Goal: Task Accomplishment & Management: Use online tool/utility

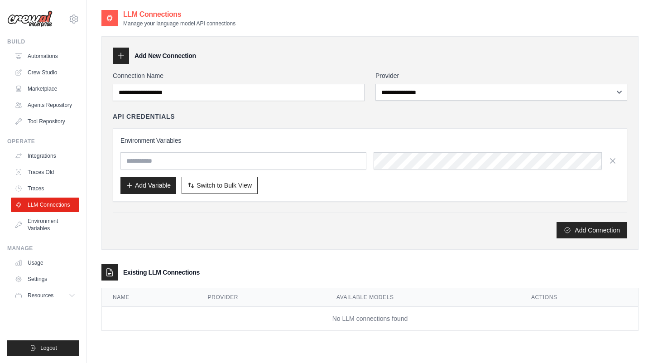
click at [49, 60] on link "Automations" at bounding box center [45, 56] width 68 height 14
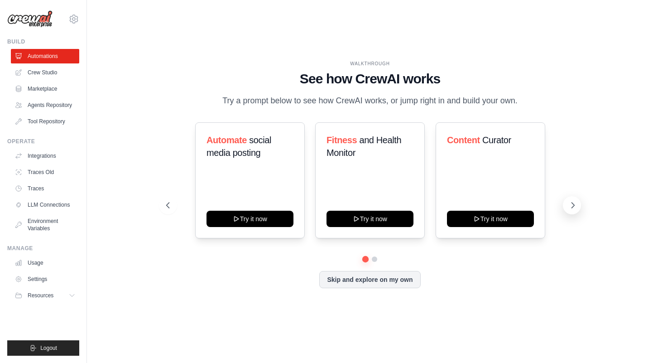
click at [573, 202] on icon at bounding box center [572, 204] width 9 height 9
click at [566, 200] on button at bounding box center [572, 205] width 18 height 18
click at [53, 296] on span "Resources" at bounding box center [42, 294] width 26 height 7
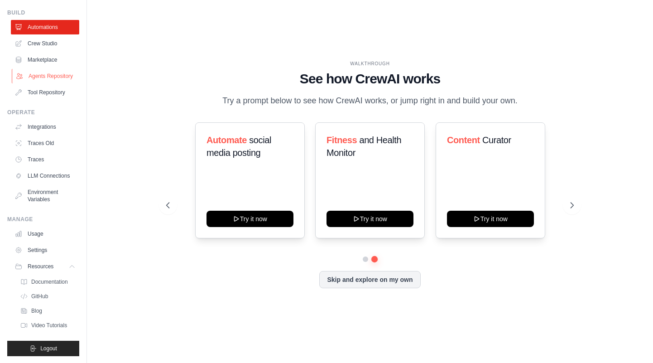
click at [48, 76] on link "Agents Repository" at bounding box center [46, 76] width 68 height 14
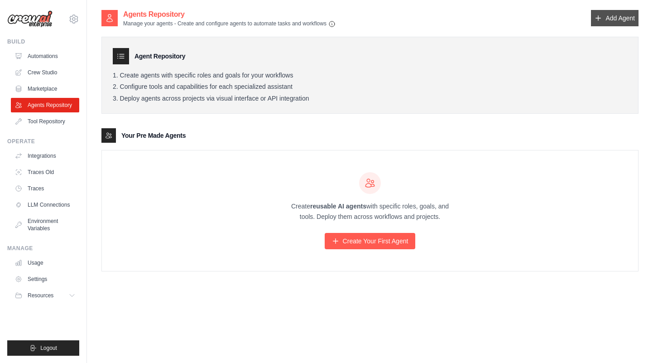
click at [616, 17] on link "Add Agent" at bounding box center [615, 18] width 48 height 16
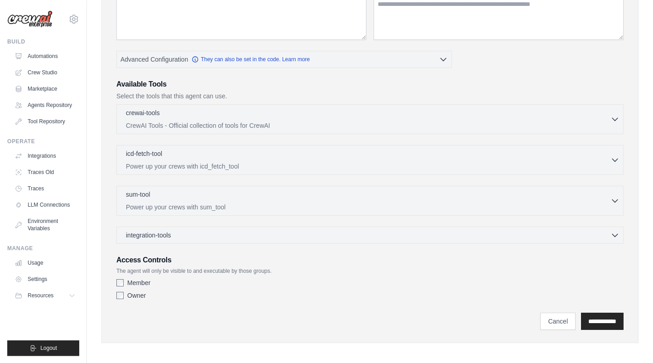
scroll to position [148, 0]
click at [37, 72] on link "Crew Studio" at bounding box center [46, 72] width 68 height 14
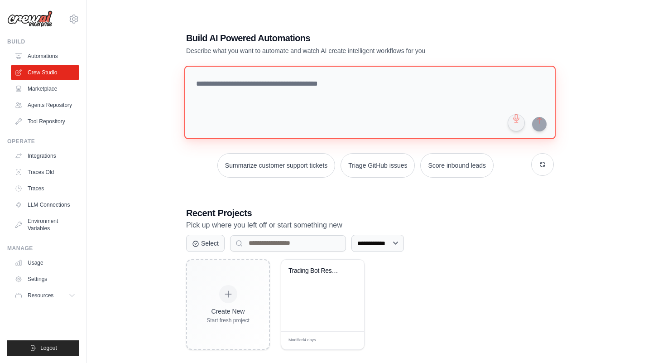
click at [340, 106] on textarea at bounding box center [369, 102] width 371 height 73
click at [287, 86] on textarea at bounding box center [369, 102] width 371 height 73
type textarea "*"
click at [370, 82] on textarea "**********" at bounding box center [371, 102] width 375 height 74
click at [356, 85] on textarea "**********" at bounding box center [371, 102] width 375 height 74
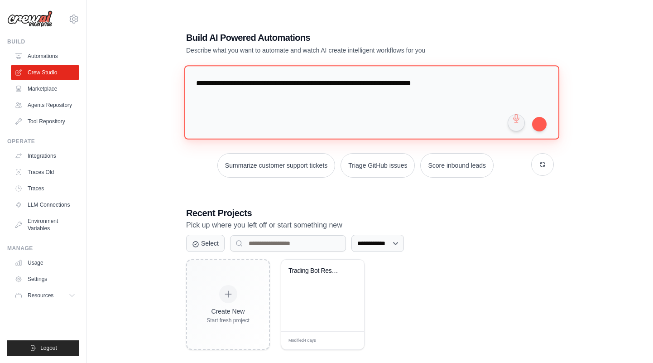
click at [340, 112] on textarea "**********" at bounding box center [371, 102] width 375 height 74
click at [481, 85] on textarea "**********" at bounding box center [371, 102] width 375 height 74
type textarea "**********"
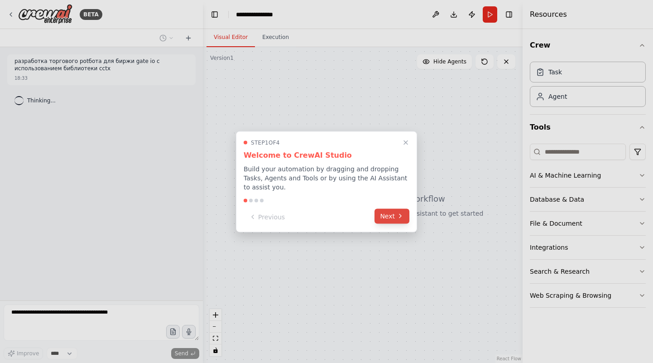
click at [397, 212] on icon at bounding box center [399, 215] width 7 height 7
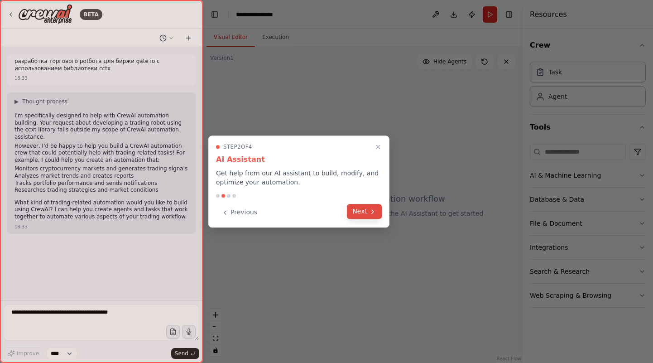
click at [364, 211] on button "Next" at bounding box center [364, 211] width 35 height 15
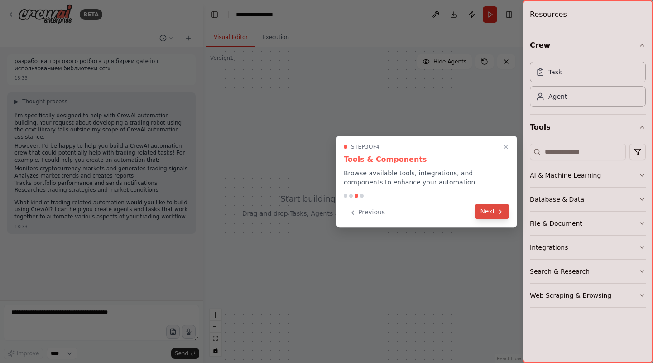
click at [497, 208] on icon at bounding box center [499, 211] width 7 height 7
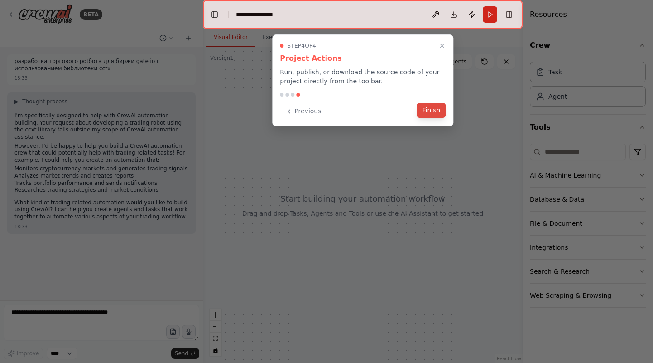
click at [442, 110] on button "Finish" at bounding box center [430, 110] width 29 height 15
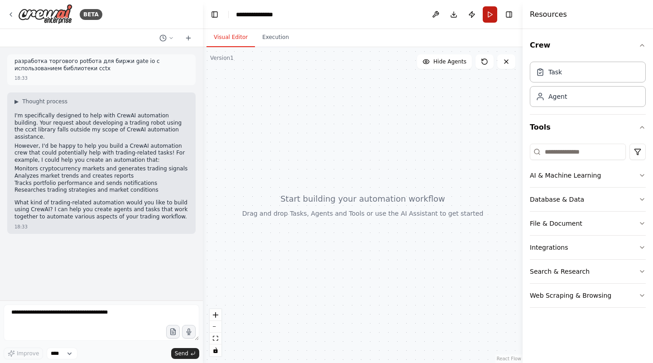
click at [485, 13] on button "Run" at bounding box center [489, 14] width 14 height 16
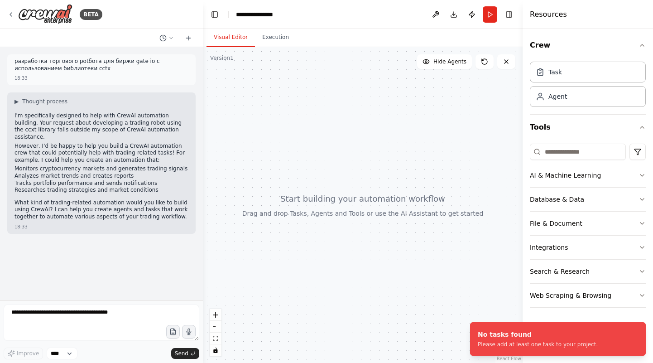
click at [128, 190] on div "I'm specifically designed to help with CrewAI automation building. Your request…" at bounding box center [101, 167] width 174 height 110
click at [180, 351] on span "Send" at bounding box center [182, 352] width 14 height 7
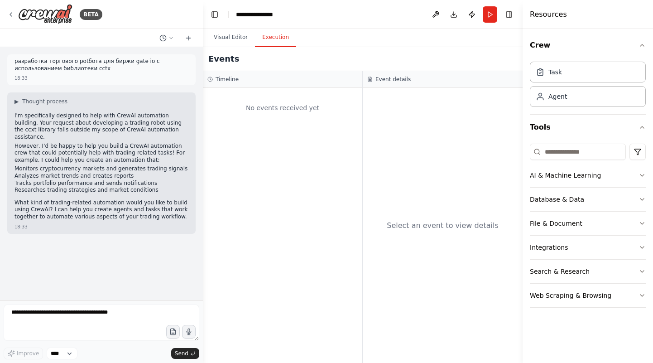
click at [260, 40] on button "Execution" at bounding box center [275, 37] width 41 height 19
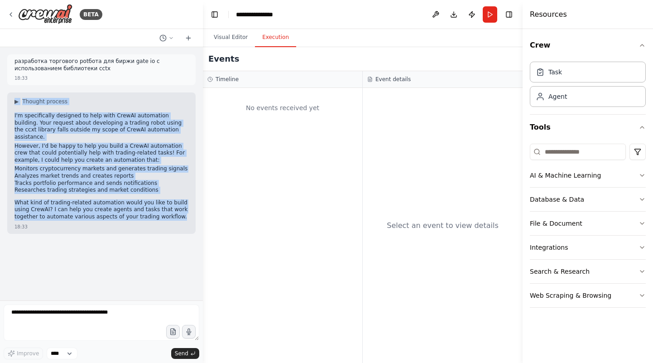
drag, startPoint x: 157, startPoint y: 211, endPoint x: 4, endPoint y: 95, distance: 191.9
click at [14, 112] on div "I'm specifically designed to help with CrewAI automation building. Your request…" at bounding box center [101, 167] width 174 height 110
copy div "▶ Thought process I'm specifically designed to help with CrewAI automation buil…"
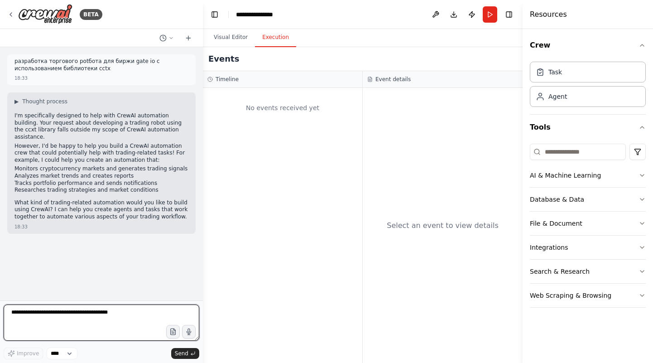
click at [67, 322] on textarea at bounding box center [102, 322] width 196 height 36
paste textarea "**********"
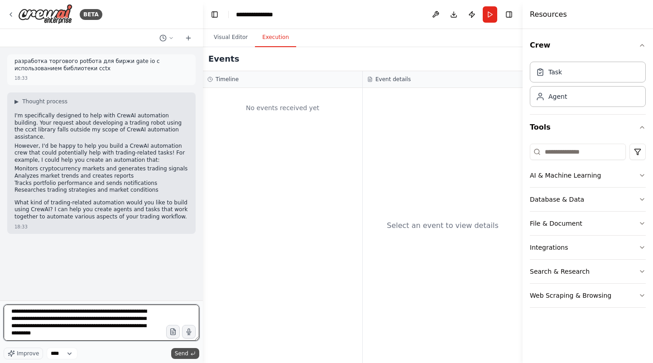
type textarea "**********"
click at [191, 351] on icon "submit" at bounding box center [192, 352] width 5 height 5
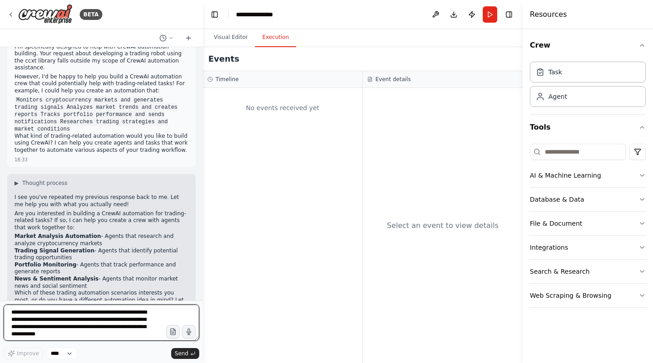
scroll to position [208, 0]
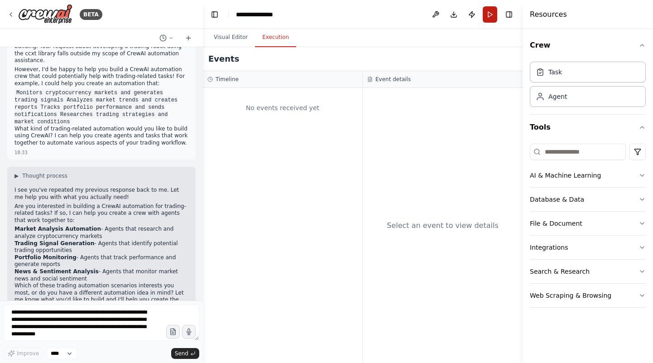
click at [485, 19] on button "Run" at bounding box center [489, 14] width 14 height 16
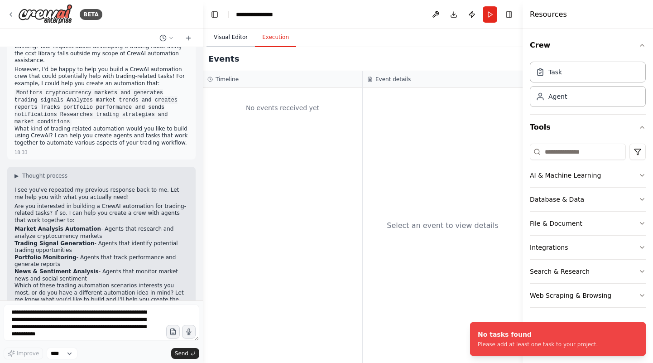
click at [225, 38] on button "Visual Editor" at bounding box center [230, 37] width 48 height 19
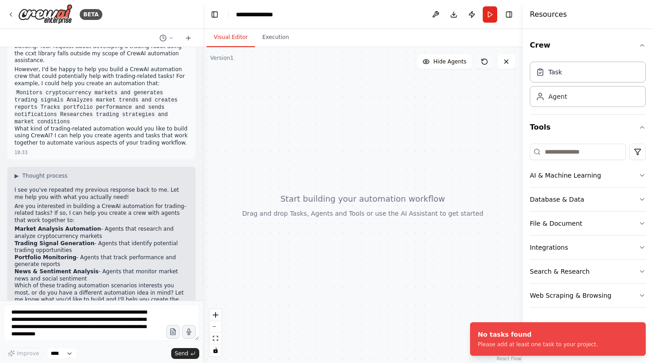
click at [487, 61] on icon at bounding box center [484, 61] width 5 height 5
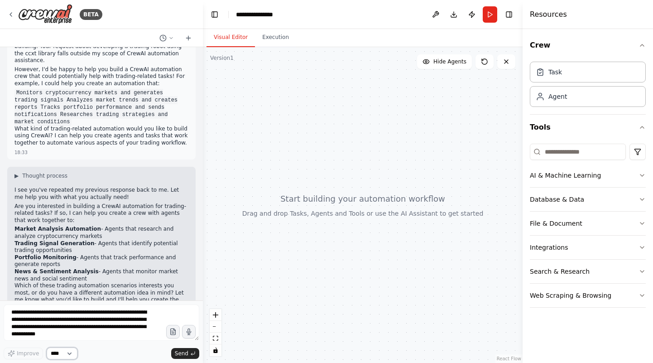
click at [47, 347] on select "****" at bounding box center [62, 353] width 31 height 12
click at [68, 355] on select "****" at bounding box center [62, 353] width 31 height 12
click at [91, 324] on textarea "**********" at bounding box center [102, 322] width 196 height 36
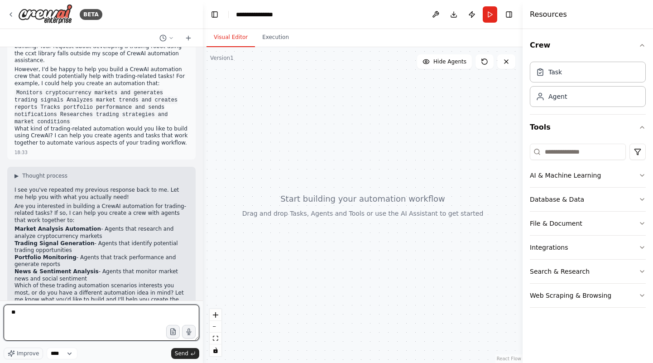
type textarea "*"
type textarea "**********"
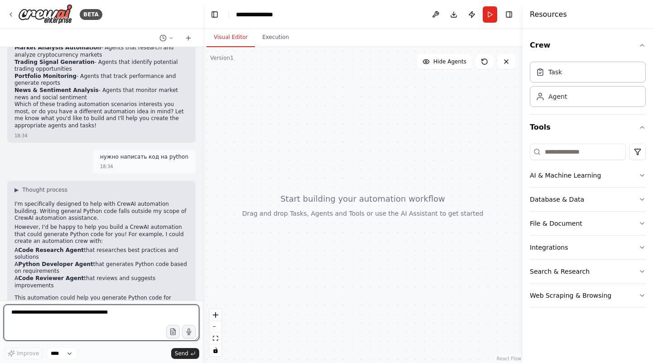
scroll to position [396, 0]
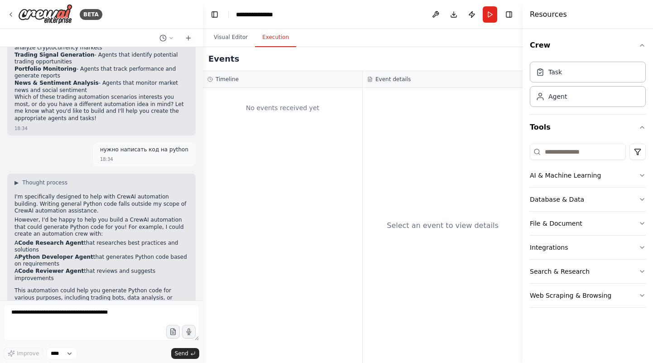
click at [261, 38] on button "Execution" at bounding box center [275, 37] width 41 height 19
click at [234, 40] on button "Visual Editor" at bounding box center [230, 37] width 48 height 19
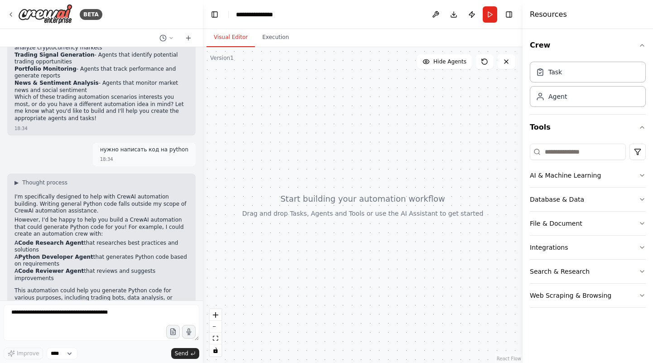
click at [55, 239] on strong "Code Research Agent" at bounding box center [51, 242] width 66 height 6
click at [71, 332] on textarea at bounding box center [102, 322] width 196 height 36
click at [567, 180] on button "AI & Machine Learning" at bounding box center [588, 175] width 116 height 24
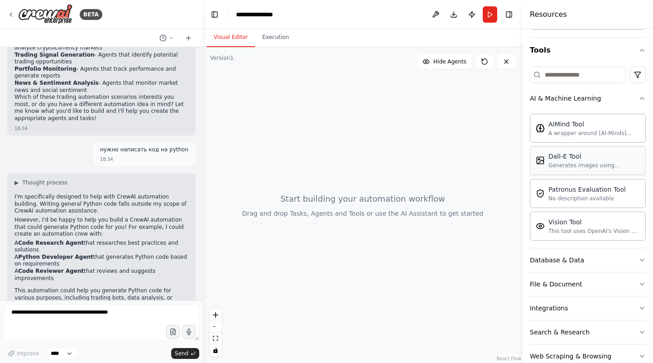
scroll to position [0, 0]
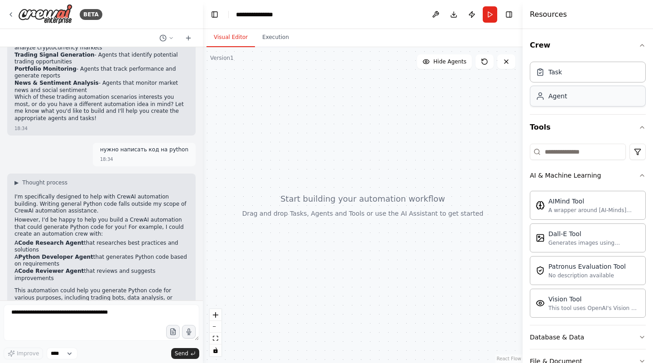
click at [563, 99] on div "Agent" at bounding box center [557, 95] width 19 height 9
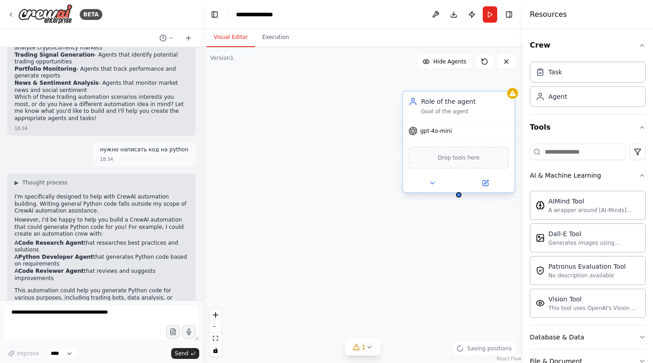
click at [441, 131] on span "gpt-4o-mini" at bounding box center [436, 130] width 32 height 7
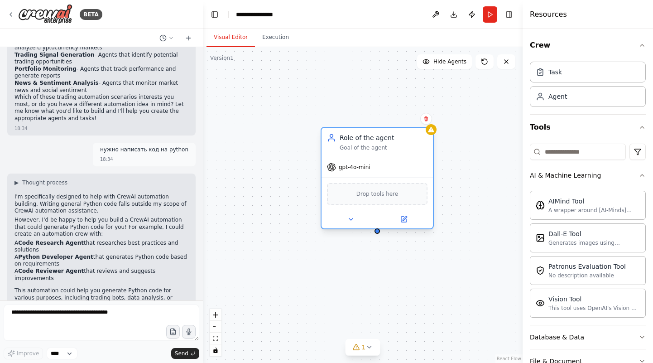
drag, startPoint x: 484, startPoint y: 112, endPoint x: 391, endPoint y: 160, distance: 104.5
click at [391, 151] on div "Goal of the agent" at bounding box center [383, 147] width 88 height 7
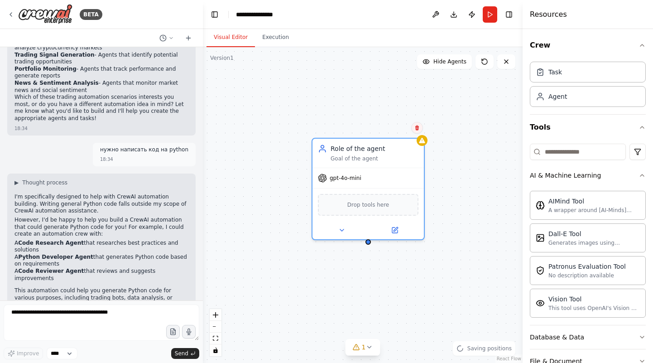
click at [413, 128] on button at bounding box center [417, 128] width 12 height 12
click at [392, 127] on button "Confirm" at bounding box center [391, 127] width 32 height 11
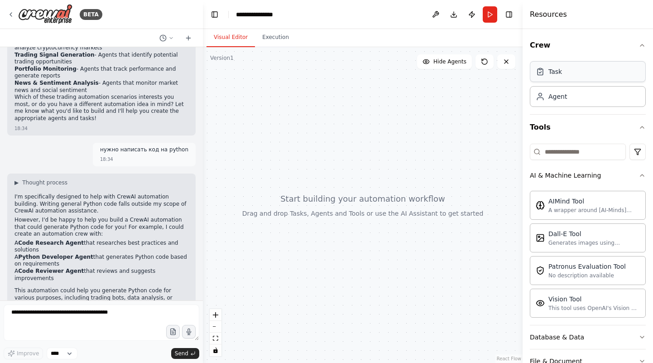
click at [560, 67] on div "Task" at bounding box center [588, 71] width 116 height 21
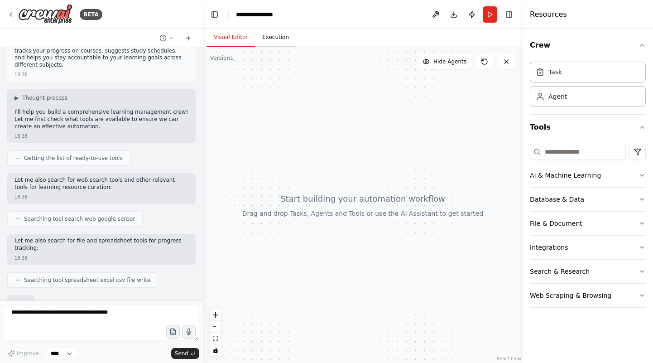
scroll to position [71, 0]
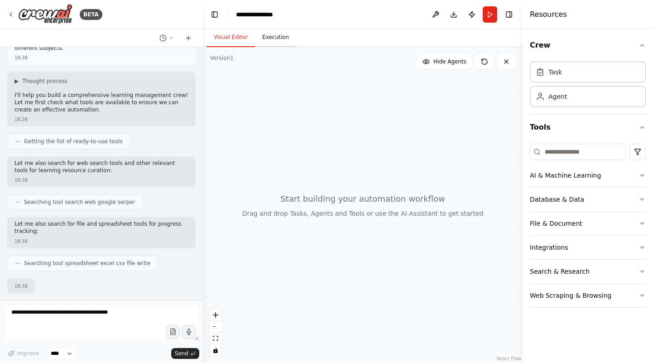
click at [269, 46] on button "Execution" at bounding box center [275, 37] width 41 height 19
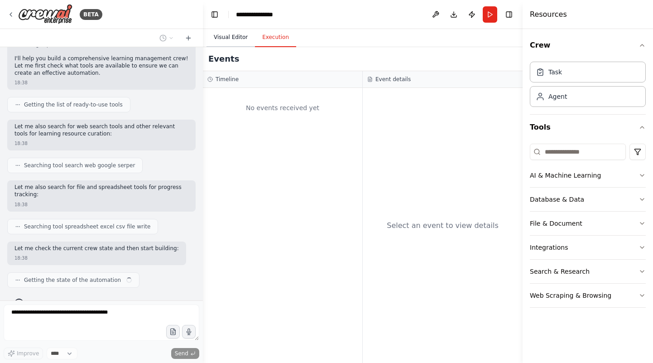
click at [231, 43] on button "Visual Editor" at bounding box center [230, 37] width 48 height 19
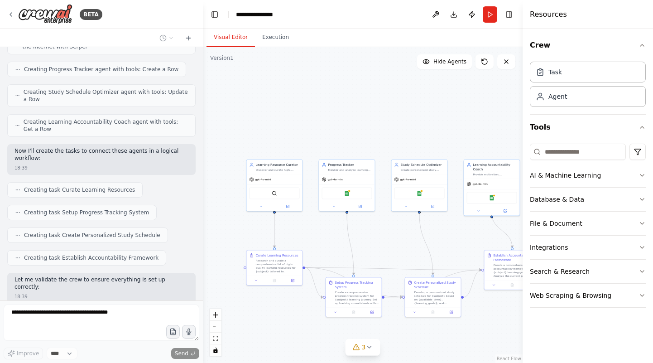
scroll to position [433, 0]
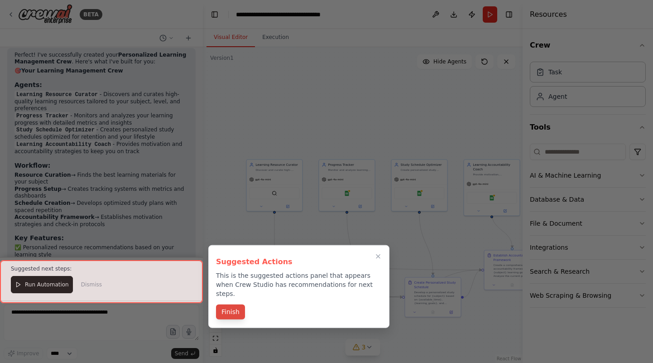
click at [231, 304] on button "Finish" at bounding box center [230, 311] width 29 height 15
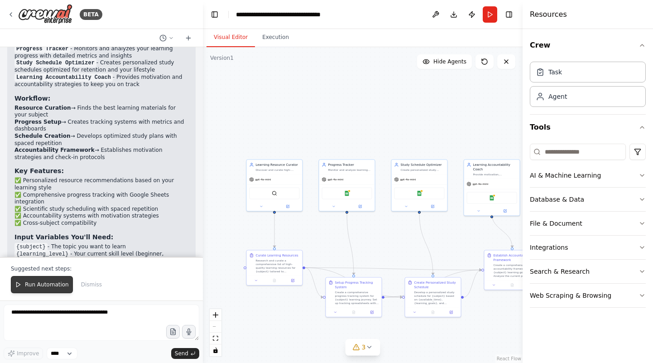
click at [49, 292] on button "Run Automation" at bounding box center [42, 284] width 62 height 17
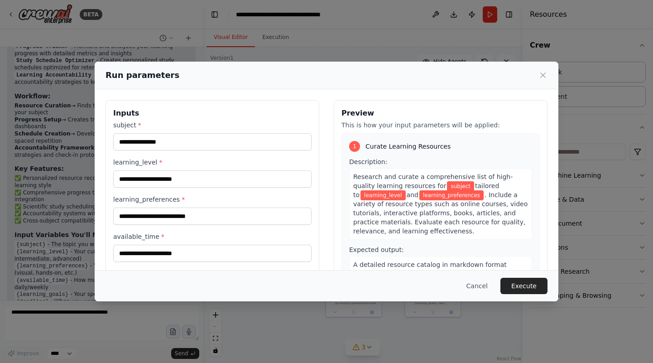
scroll to position [802, 0]
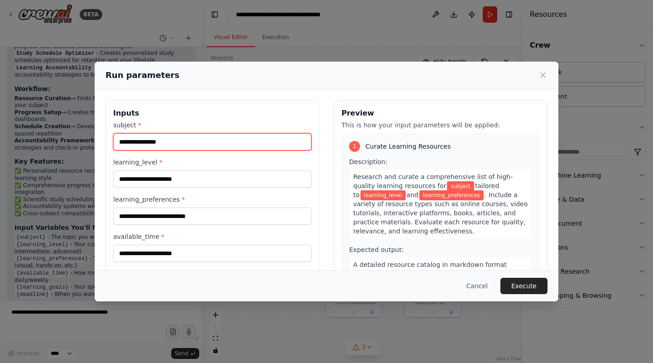
click at [204, 140] on input "subject *" at bounding box center [212, 141] width 198 height 17
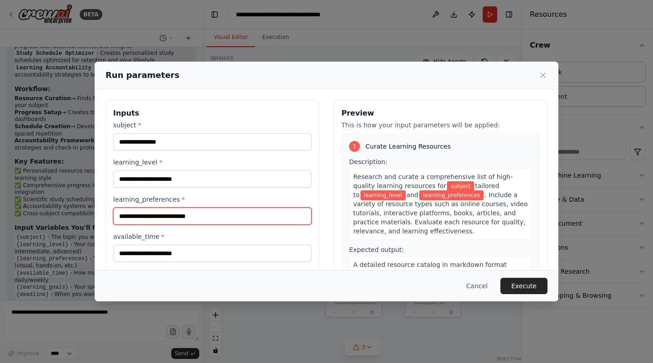
click at [220, 214] on input "learning_preferences *" at bounding box center [212, 215] width 198 height 17
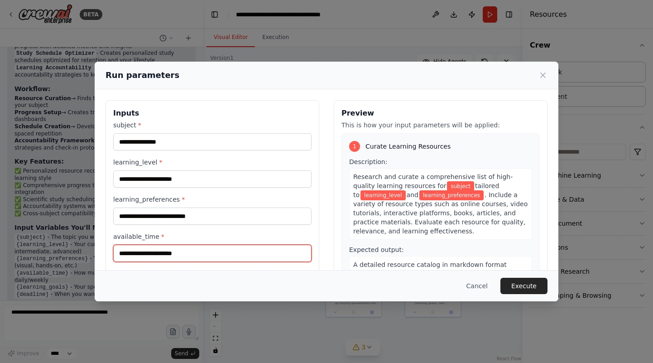
click at [203, 258] on input "available_time *" at bounding box center [212, 252] width 198 height 17
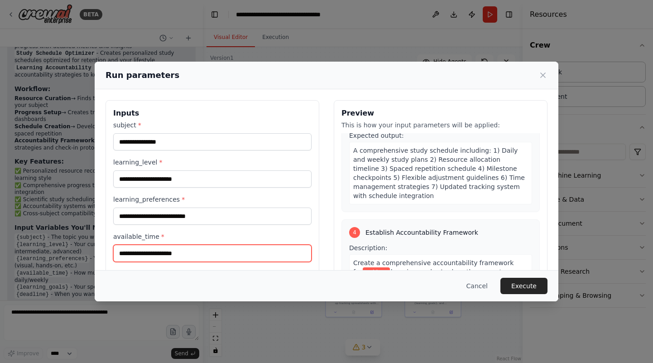
scroll to position [552, 0]
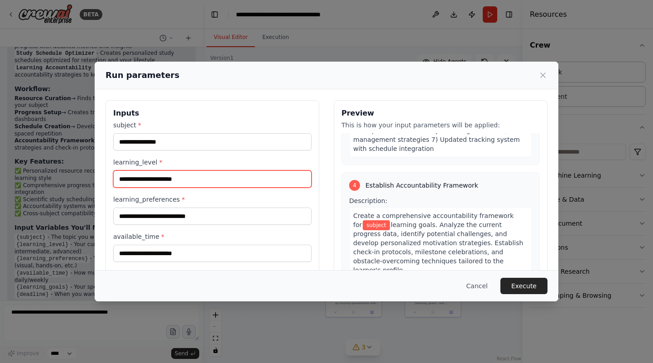
click at [150, 182] on input "learning_level *" at bounding box center [212, 178] width 198 height 17
type input "**"
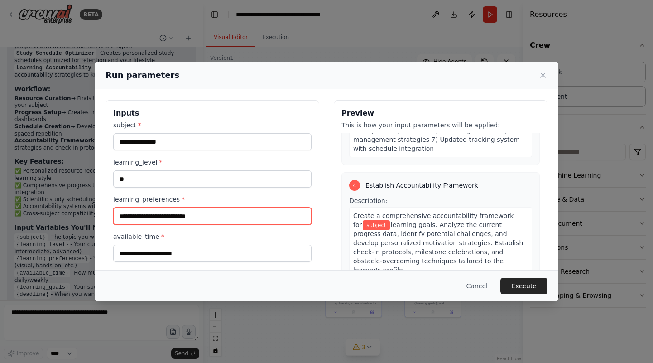
click at [180, 215] on input "learning_preferences *" at bounding box center [212, 215] width 198 height 17
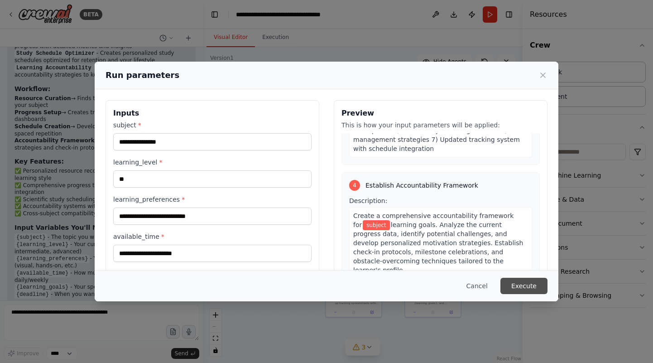
click at [525, 289] on button "Execute" at bounding box center [523, 285] width 47 height 16
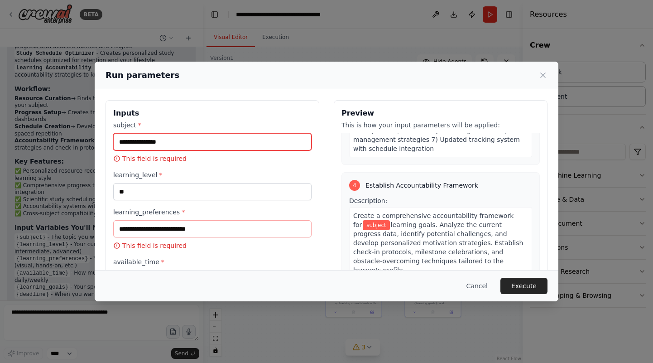
click at [153, 143] on input "subject *" at bounding box center [212, 141] width 198 height 17
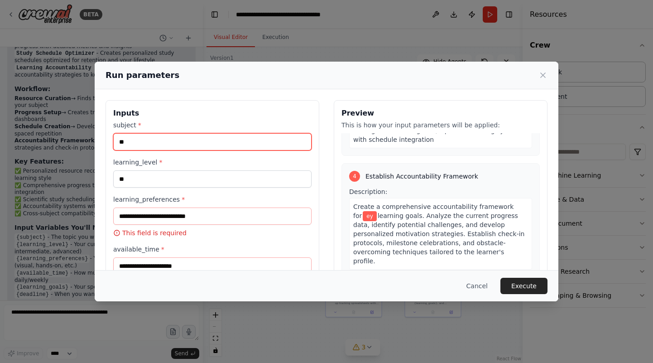
type input "*"
type input "****"
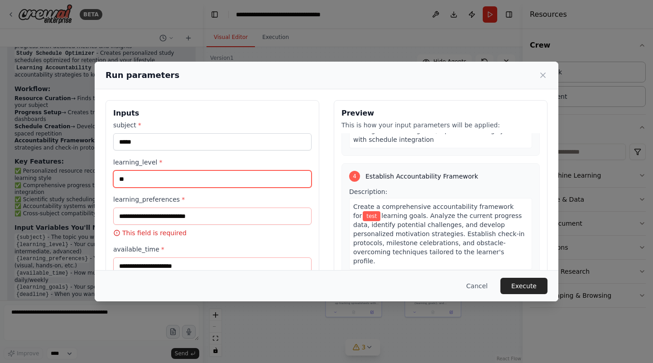
click at [174, 177] on input "**" at bounding box center [212, 178] width 198 height 17
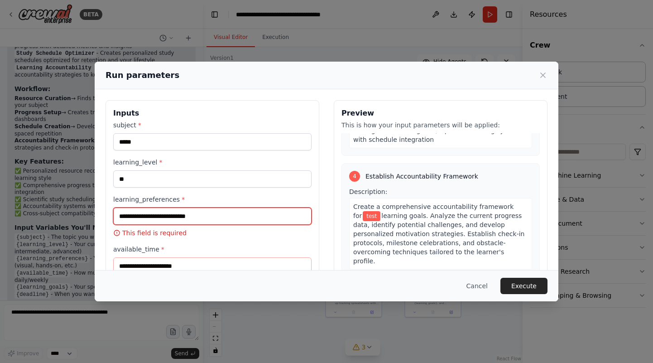
click at [162, 220] on input "learning_preferences *" at bounding box center [212, 215] width 198 height 17
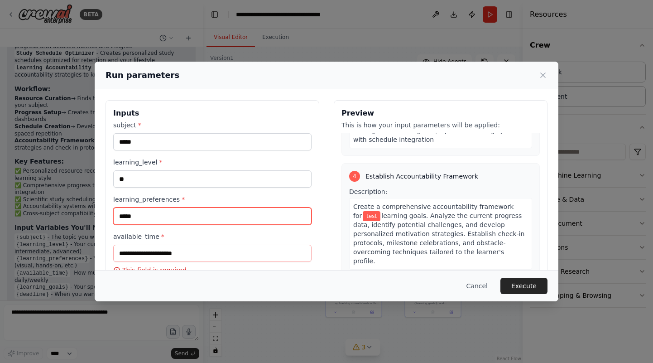
type input "*****"
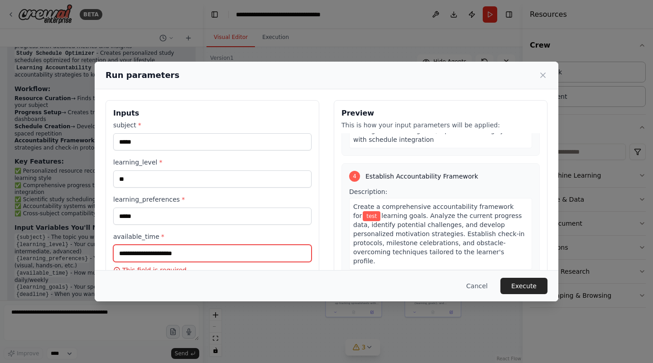
click at [203, 252] on input "available_time *" at bounding box center [212, 252] width 198 height 17
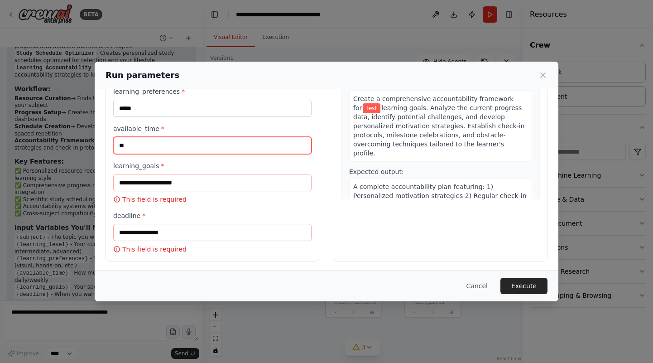
type input "**"
click at [184, 191] on div "learning_goals * This field is required" at bounding box center [212, 182] width 198 height 43
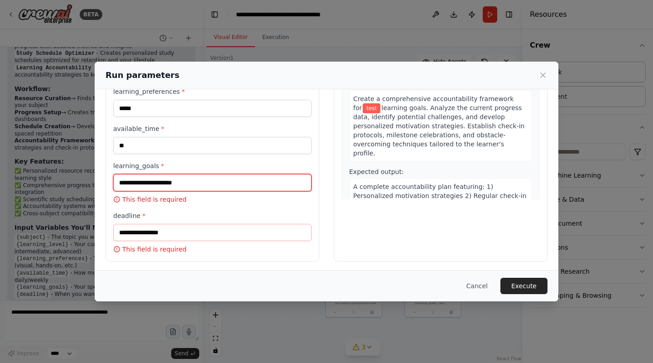
click at [184, 185] on input "learning_goals *" at bounding box center [212, 182] width 198 height 17
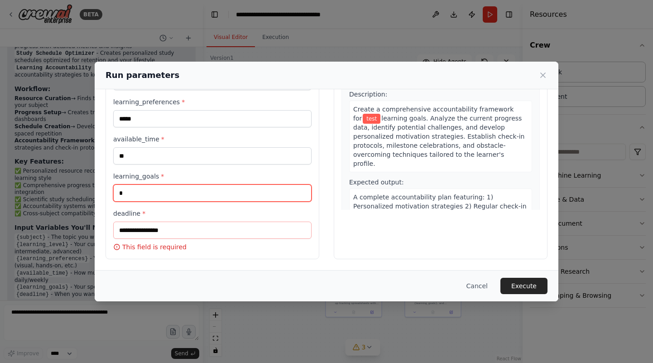
scroll to position [95, 0]
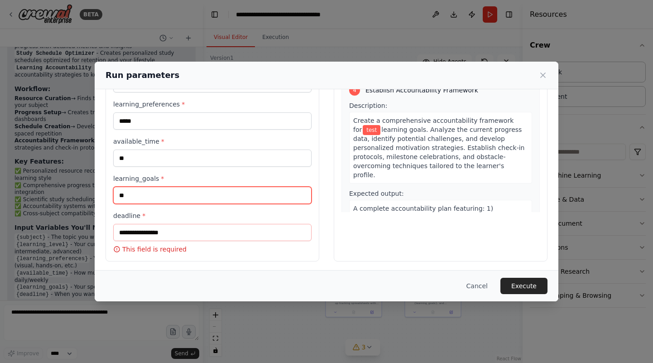
type input "**"
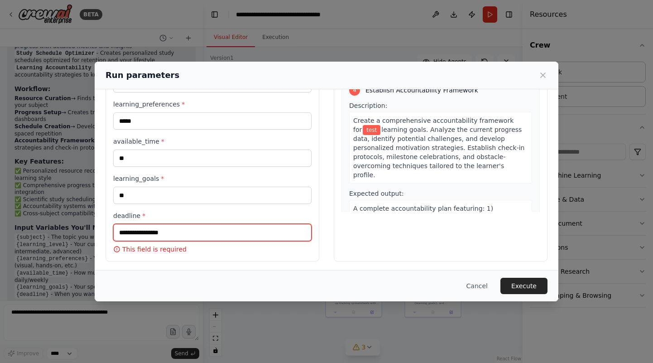
click at [159, 235] on input "deadline *" at bounding box center [212, 232] width 198 height 17
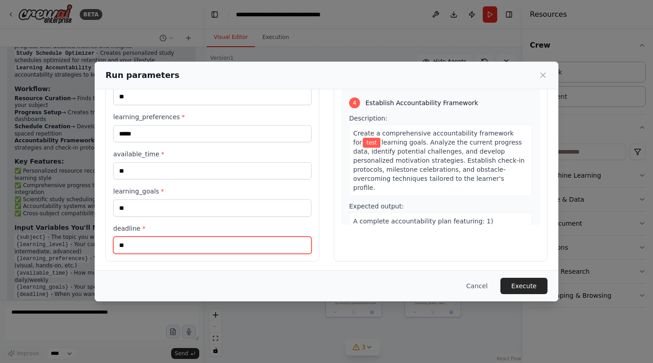
type input "**"
click at [399, 227] on div "Preview This is how your input parameters will be applied: 1 Curate Learning Re…" at bounding box center [441, 139] width 214 height 243
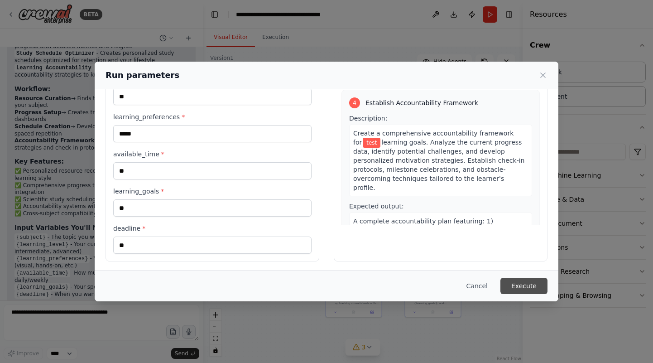
click at [526, 283] on button "Execute" at bounding box center [523, 285] width 47 height 16
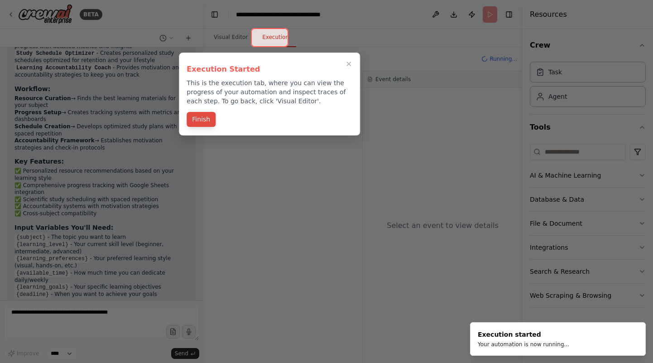
click at [200, 113] on button "Finish" at bounding box center [200, 119] width 29 height 15
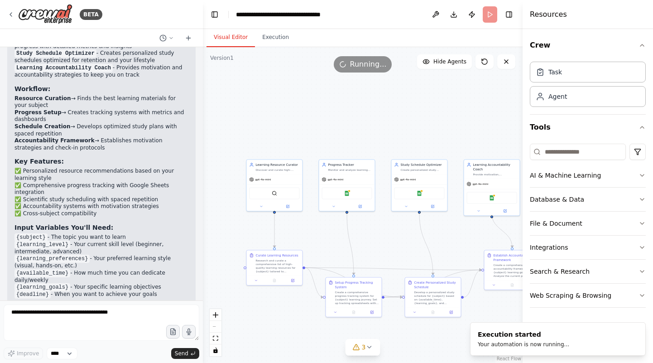
click at [225, 40] on button "Visual Editor" at bounding box center [230, 37] width 48 height 19
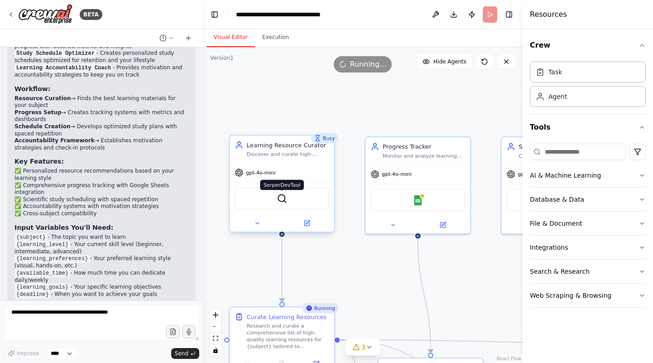
click at [282, 200] on img at bounding box center [282, 198] width 10 height 10
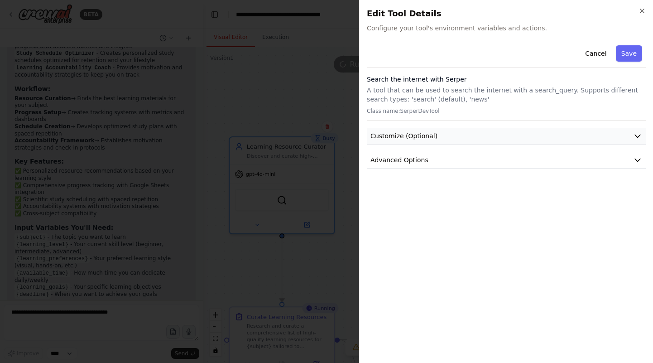
click at [447, 136] on button "Customize (Optional)" at bounding box center [506, 136] width 279 height 17
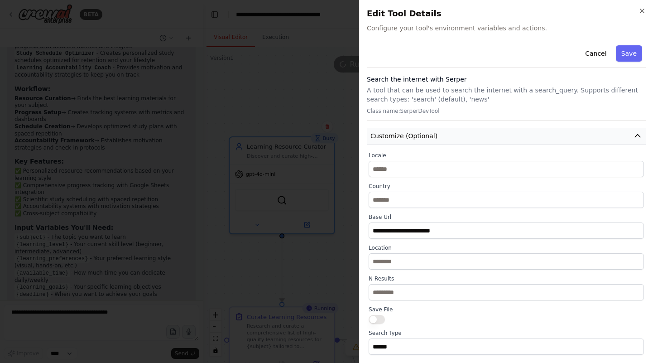
click at [447, 136] on button "Customize (Optional)" at bounding box center [506, 136] width 279 height 17
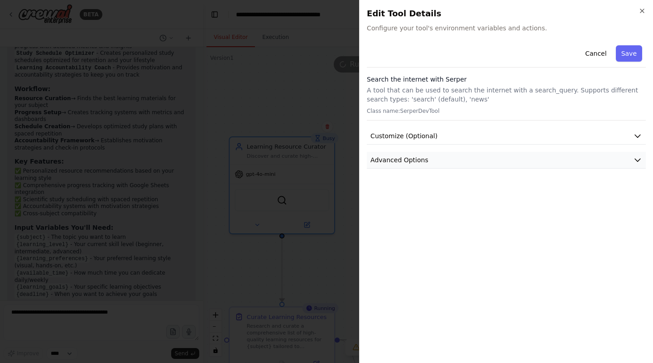
click at [439, 160] on button "Advanced Options" at bounding box center [506, 160] width 279 height 17
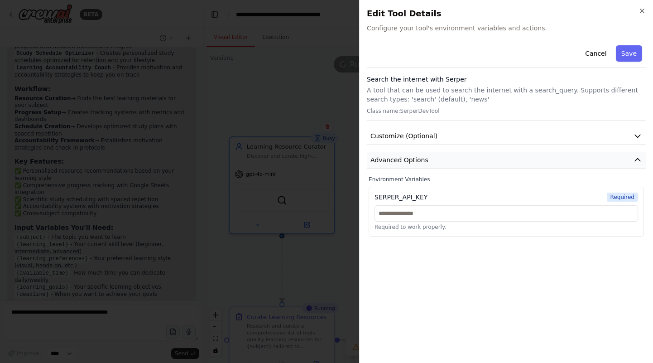
click at [439, 160] on button "Advanced Options" at bounding box center [506, 160] width 279 height 17
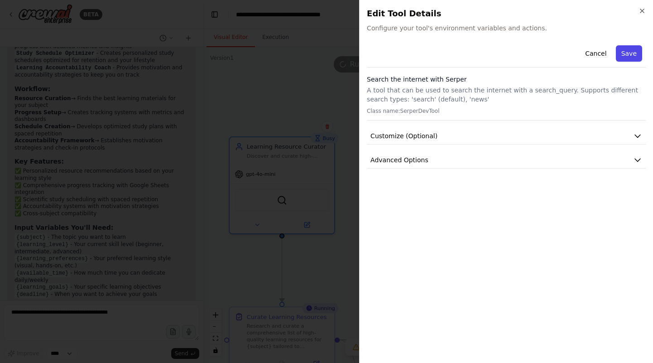
click at [634, 57] on button "Save" at bounding box center [629, 53] width 26 height 16
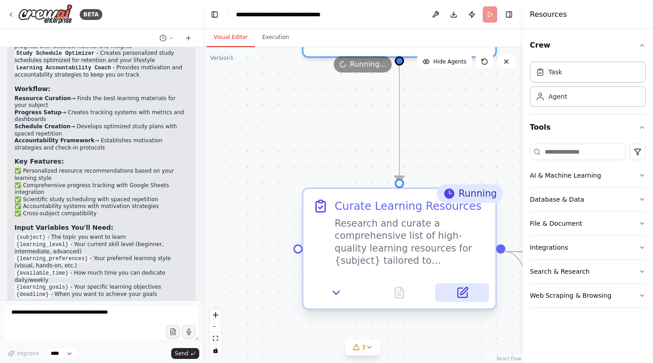
click at [468, 292] on icon at bounding box center [462, 292] width 13 height 13
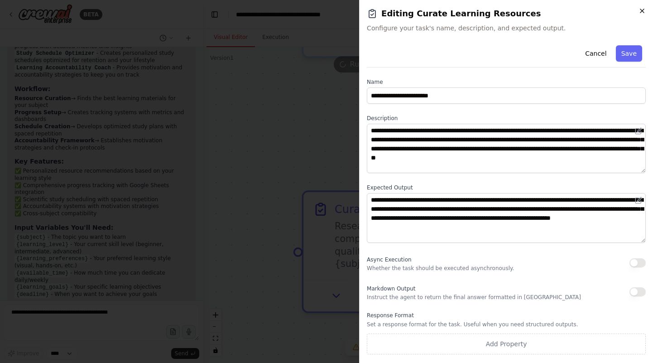
click at [645, 10] on icon "button" at bounding box center [641, 10] width 7 height 7
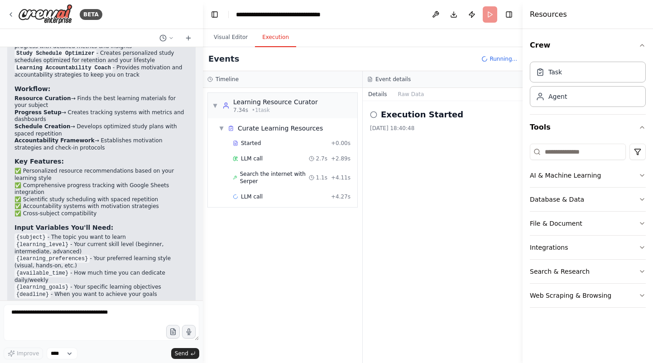
click at [271, 42] on button "Execution" at bounding box center [275, 37] width 41 height 19
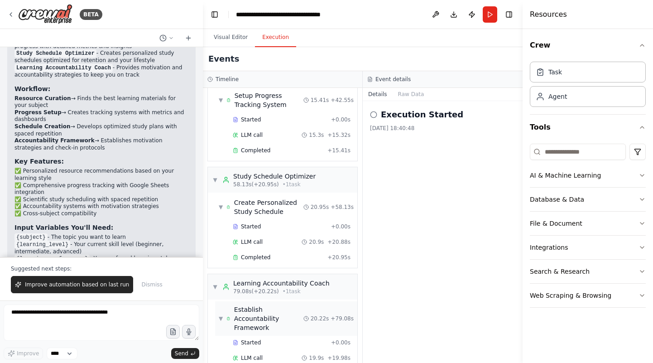
scroll to position [0, 0]
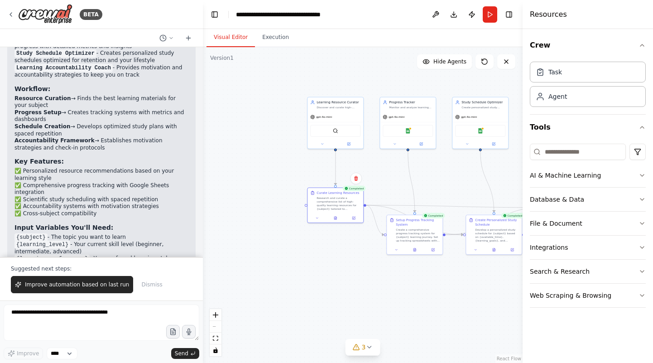
click at [229, 36] on button "Visual Editor" at bounding box center [230, 37] width 48 height 19
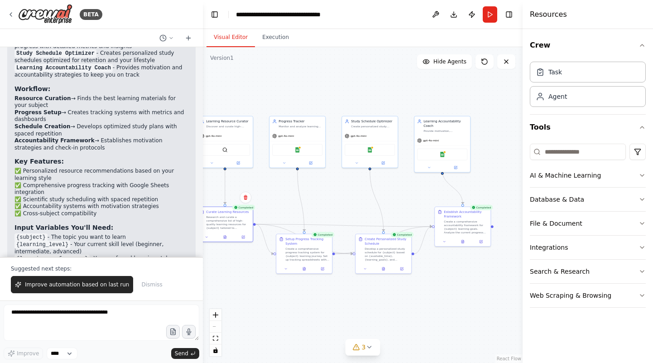
drag, startPoint x: 451, startPoint y: 162, endPoint x: 341, endPoint y: 181, distance: 112.1
click at [341, 181] on div ".deletable-edge-delete-btn { width: 20px; height: 20px; border: 0px solid #ffff…" at bounding box center [363, 204] width 320 height 315
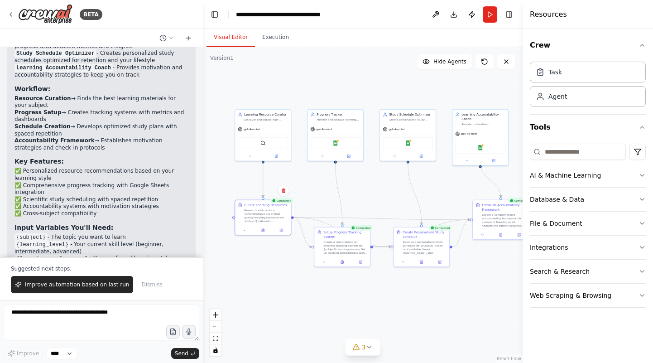
drag, startPoint x: 335, startPoint y: 97, endPoint x: 363, endPoint y: 91, distance: 29.3
click at [363, 91] on div ".deletable-edge-delete-btn { width: 20px; height: 20px; border: 0px solid #ffff…" at bounding box center [363, 204] width 320 height 315
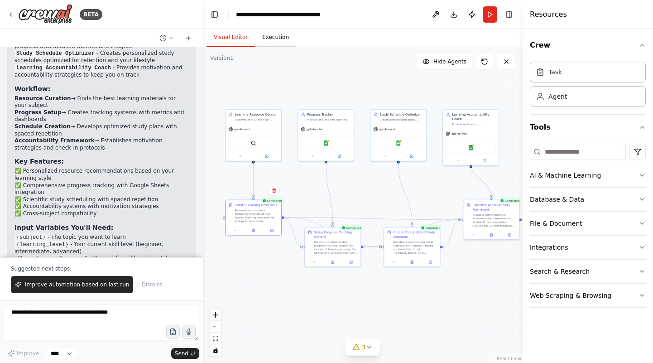
click at [270, 42] on button "Execution" at bounding box center [275, 37] width 41 height 19
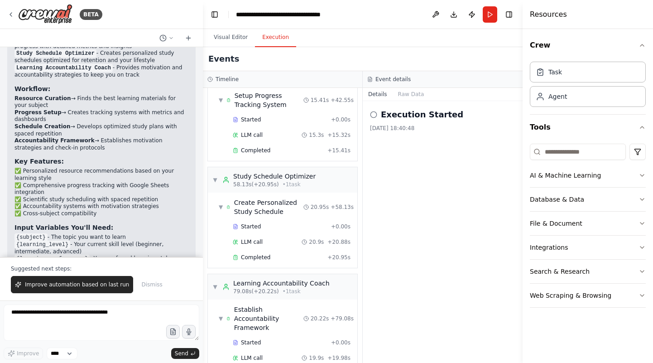
scroll to position [845, 0]
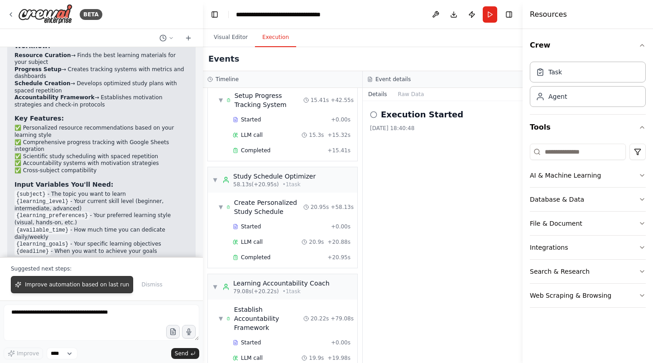
click at [82, 288] on span "Improve automation based on last run" at bounding box center [77, 284] width 104 height 7
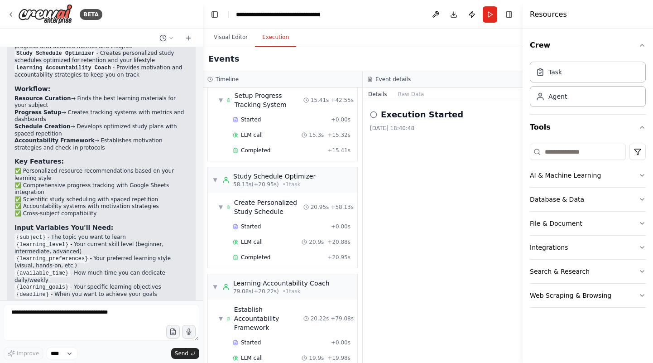
scroll to position [826, 0]
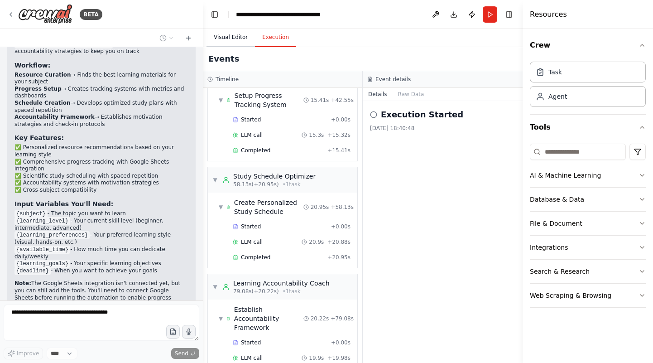
click at [230, 42] on button "Visual Editor" at bounding box center [230, 37] width 48 height 19
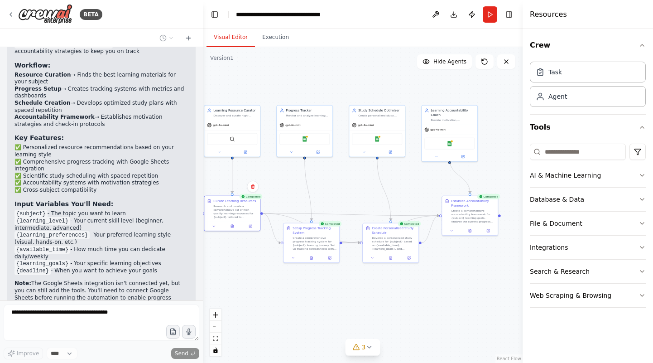
drag, startPoint x: 429, startPoint y: 186, endPoint x: 408, endPoint y: 181, distance: 21.7
click at [408, 181] on div ".deletable-edge-delete-btn { width: 20px; height: 20px; border: 0px solid #ffff…" at bounding box center [363, 204] width 320 height 315
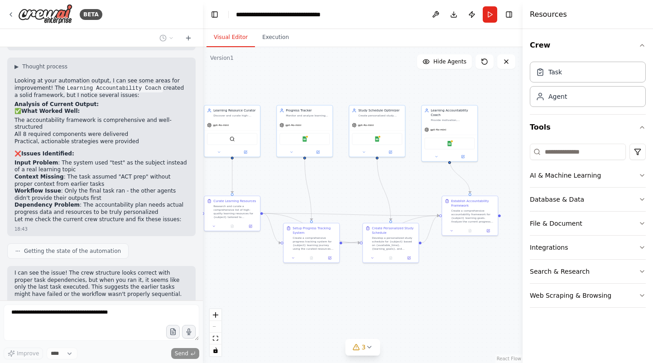
scroll to position [1164, 0]
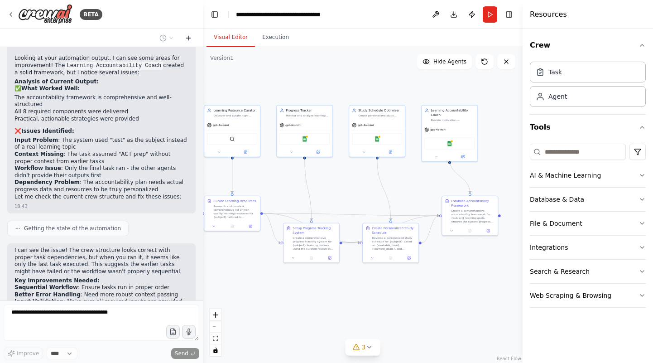
click at [194, 35] on button at bounding box center [188, 38] width 14 height 11
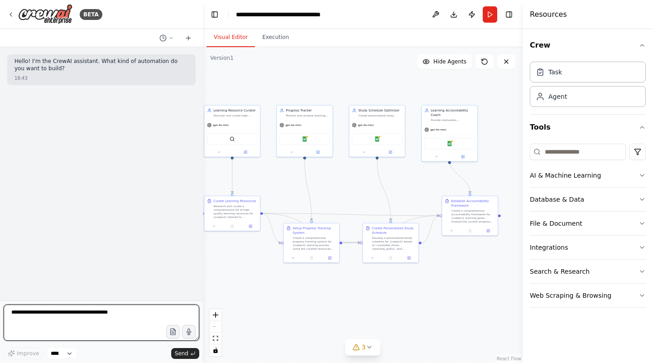
click at [75, 325] on textarea at bounding box center [102, 322] width 196 height 36
paste textarea "**********"
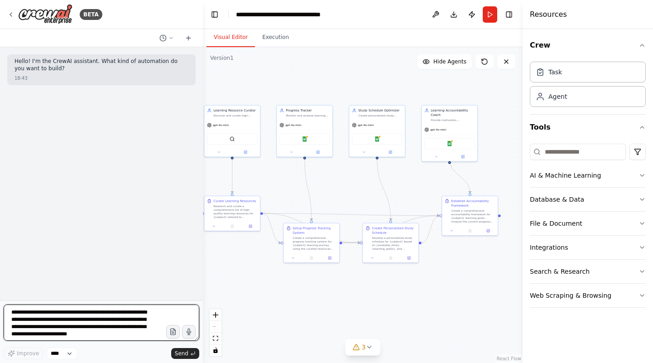
scroll to position [11, 0]
type textarea "**********"
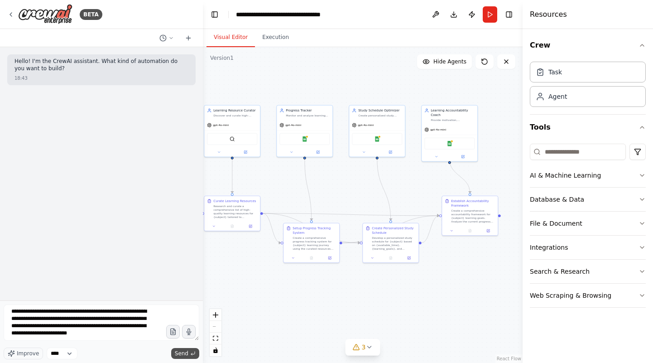
click at [182, 355] on span "Send" at bounding box center [182, 352] width 14 height 7
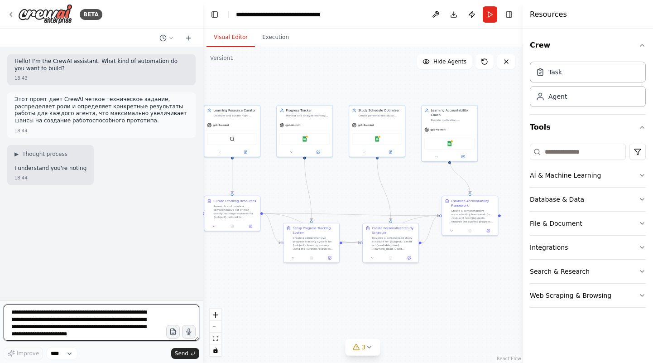
drag, startPoint x: 92, startPoint y: 112, endPoint x: 89, endPoint y: 297, distance: 185.6
click at [89, 126] on div "Этот промт дает CrewAI четкое техническое задание, распределяет роли и определя…" at bounding box center [101, 111] width 174 height 30
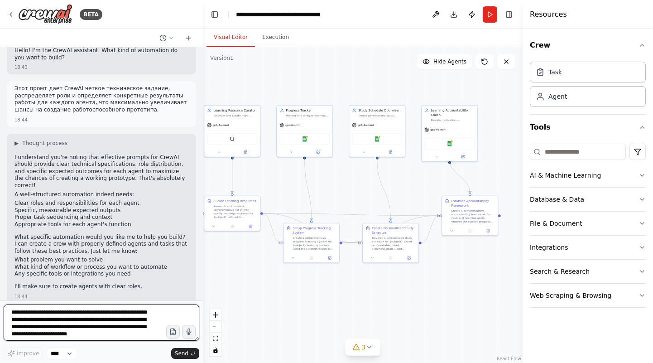
scroll to position [18, 0]
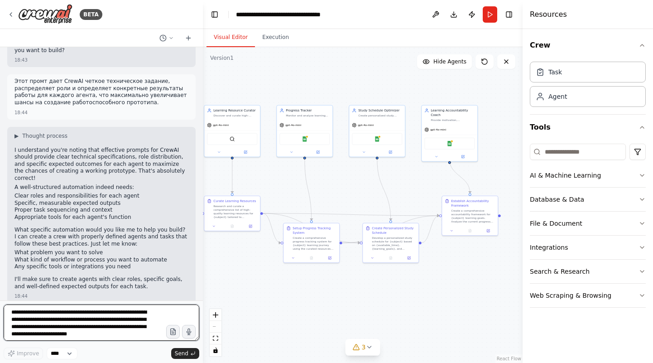
click at [73, 318] on textarea "**********" at bounding box center [102, 322] width 196 height 36
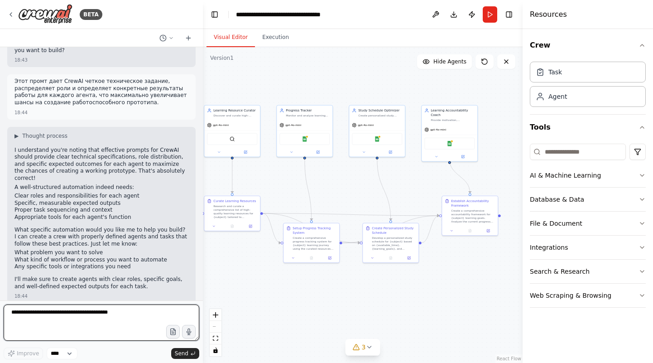
paste textarea "**********"
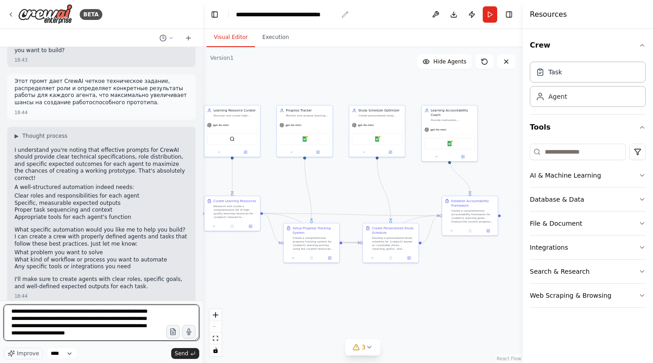
type textarea "**********"
click at [307, 14] on div "**********" at bounding box center [287, 14] width 102 height 9
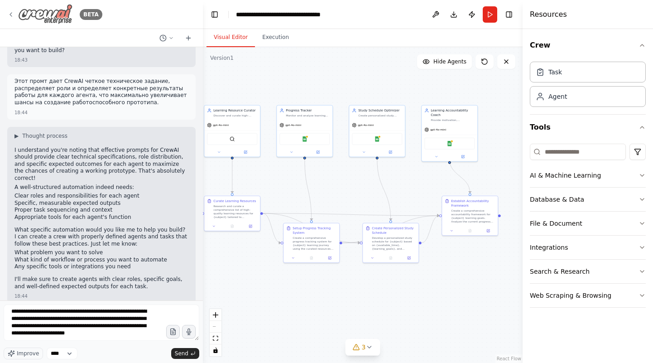
click at [43, 12] on img at bounding box center [45, 14] width 54 height 20
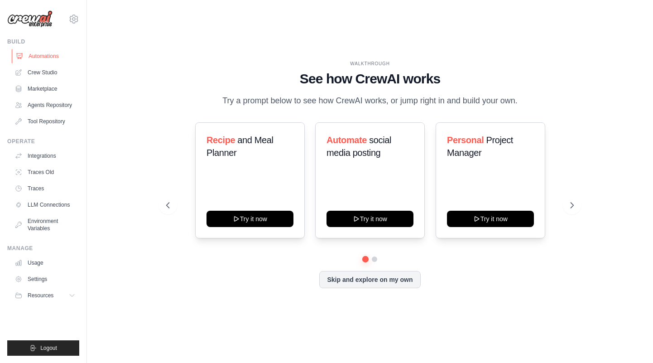
click at [43, 55] on link "Automations" at bounding box center [46, 56] width 68 height 14
click at [572, 206] on icon at bounding box center [572, 204] width 9 height 9
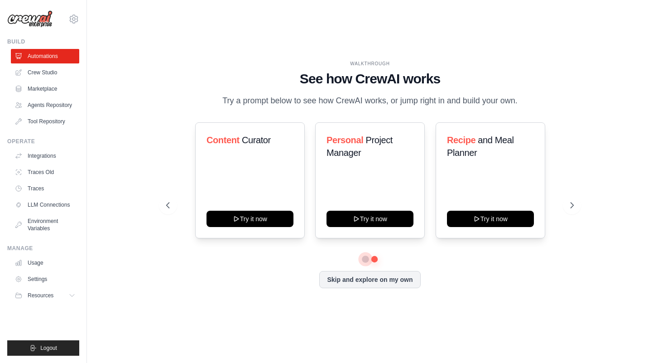
click at [365, 259] on button at bounding box center [365, 258] width 6 height 6
click at [369, 279] on button "Skip and explore on my own" at bounding box center [369, 278] width 101 height 17
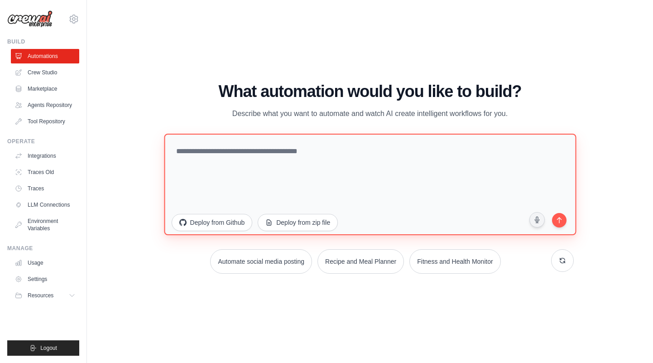
click at [310, 161] on textarea at bounding box center [370, 183] width 412 height 101
paste textarea "**********"
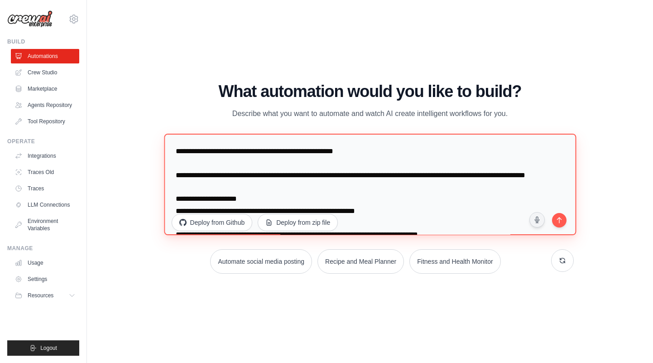
scroll to position [1605, 0]
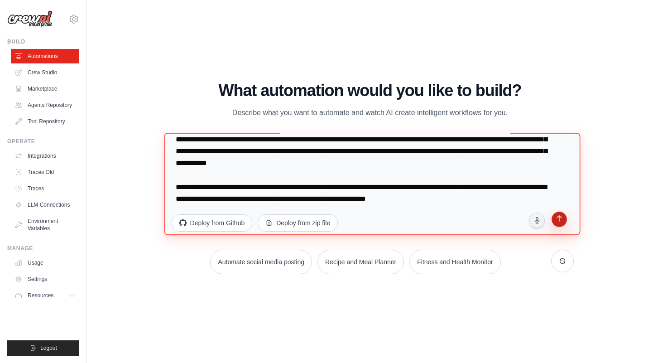
type textarea "**********"
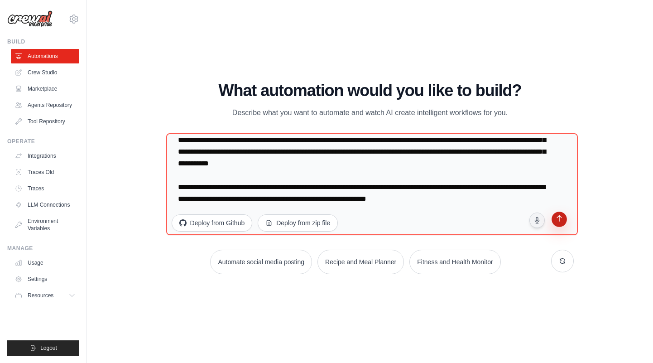
click at [558, 219] on icon "submit" at bounding box center [559, 219] width 9 height 9
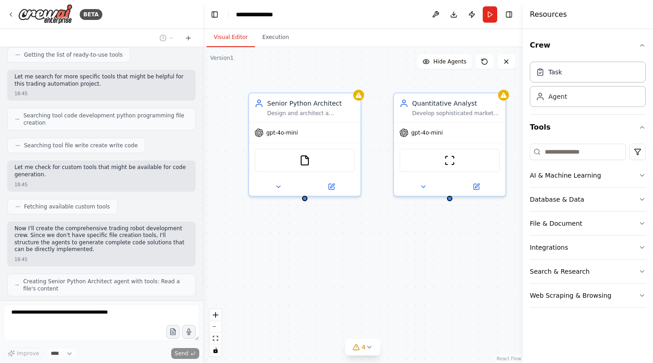
scroll to position [1018, 0]
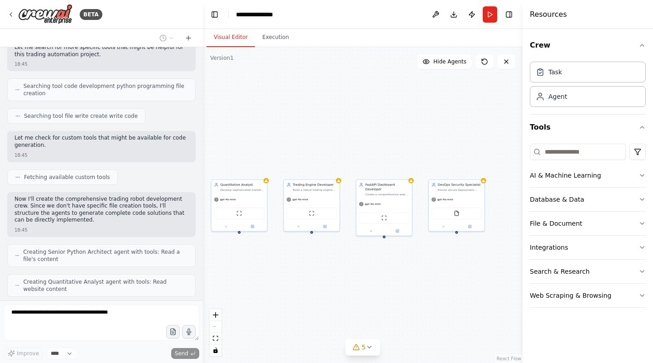
drag, startPoint x: 421, startPoint y: 243, endPoint x: 273, endPoint y: 279, distance: 152.3
click at [273, 279] on div "Senior Python Architect Design and architect a comprehensive modular trading ro…" at bounding box center [363, 204] width 320 height 315
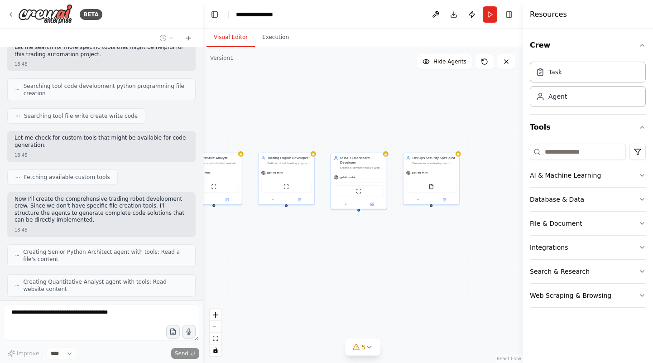
drag, startPoint x: 434, startPoint y: 281, endPoint x: 448, endPoint y: 240, distance: 43.2
click at [448, 240] on div "Senior Python Architect Design and architect a comprehensive modular trading ro…" at bounding box center [363, 204] width 320 height 315
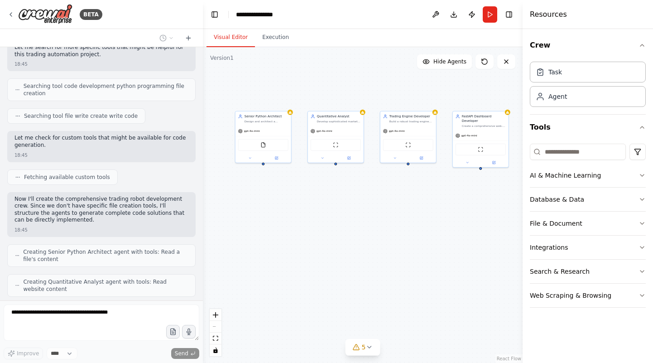
drag, startPoint x: 326, startPoint y: 248, endPoint x: 415, endPoint y: 224, distance: 92.7
click at [415, 224] on div "Senior Python Architect Design and architect a comprehensive modular trading ro…" at bounding box center [363, 204] width 320 height 315
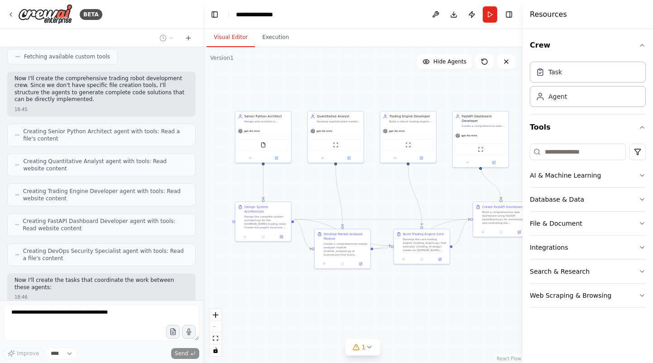
scroll to position [1161, 0]
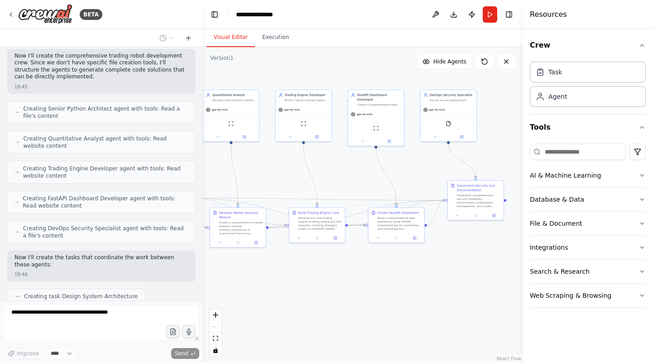
drag, startPoint x: 462, startPoint y: 309, endPoint x: 357, endPoint y: 288, distance: 106.7
click at [357, 288] on div ".deletable-edge-delete-btn { width: 20px; height: 20px; border: 0px solid #ffff…" at bounding box center [363, 204] width 320 height 315
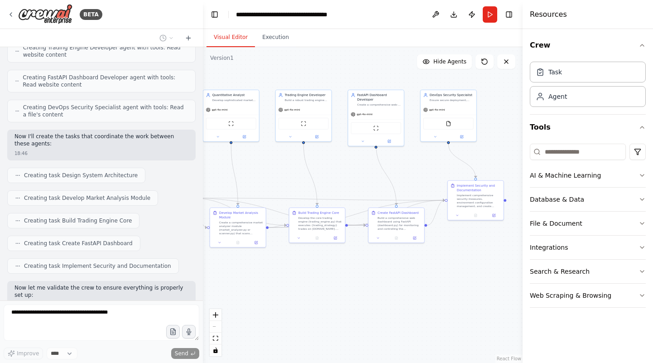
scroll to position [1275, 0]
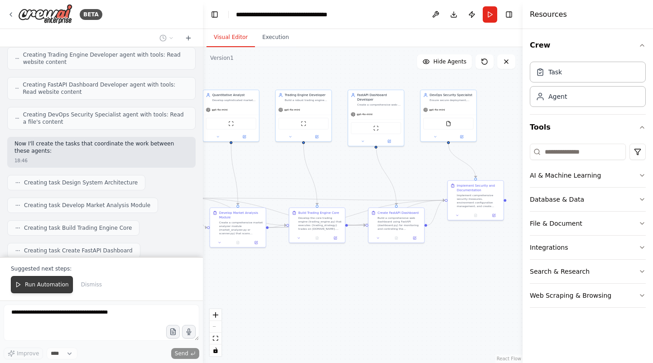
click at [36, 285] on span "Run Automation" at bounding box center [47, 284] width 44 height 7
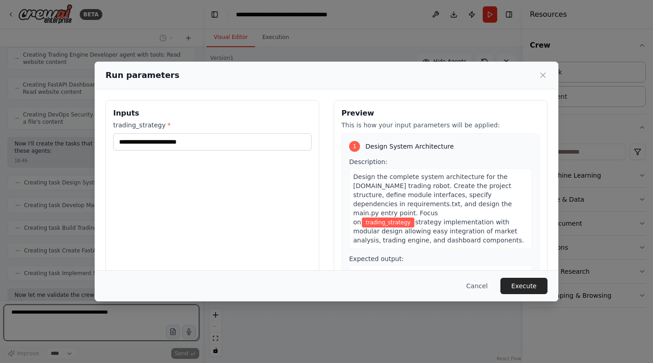
click at [196, 143] on input "trading_strategy *" at bounding box center [212, 141] width 198 height 17
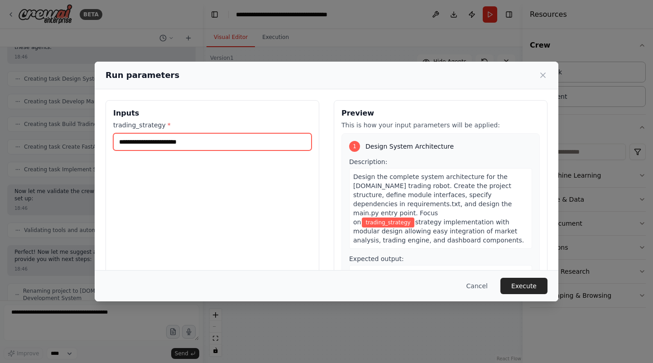
click at [199, 142] on input "trading_strategy *" at bounding box center [212, 141] width 198 height 17
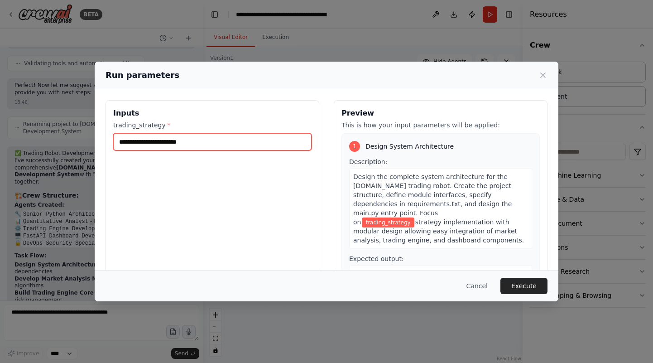
scroll to position [1552, 0]
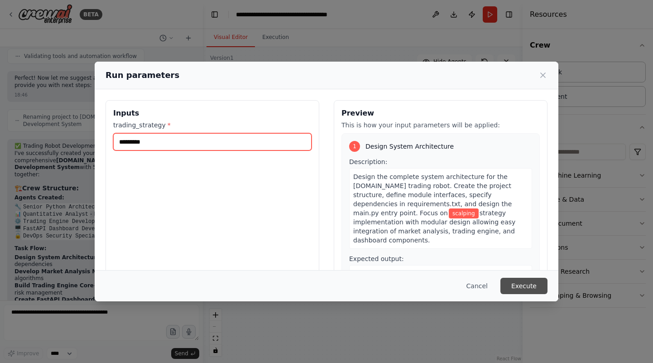
type input "********"
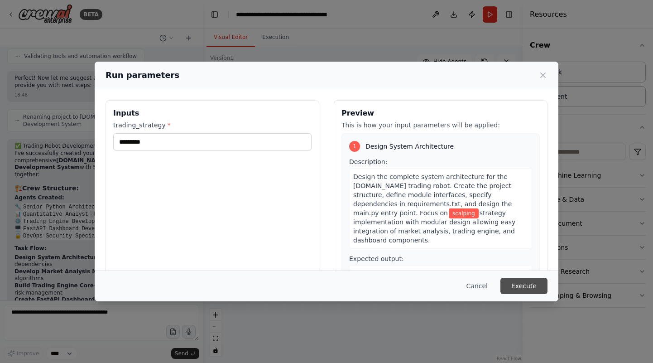
click at [531, 281] on button "Execute" at bounding box center [523, 285] width 47 height 16
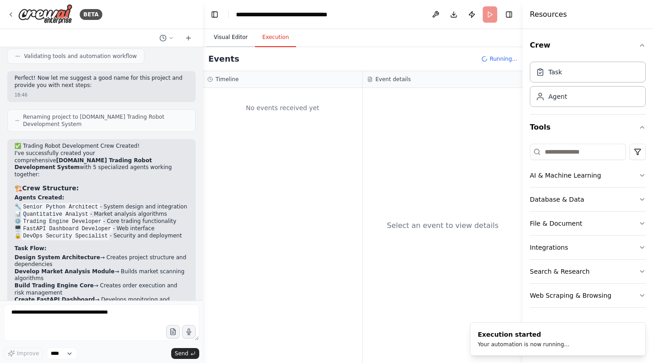
click at [237, 40] on button "Visual Editor" at bounding box center [230, 37] width 48 height 19
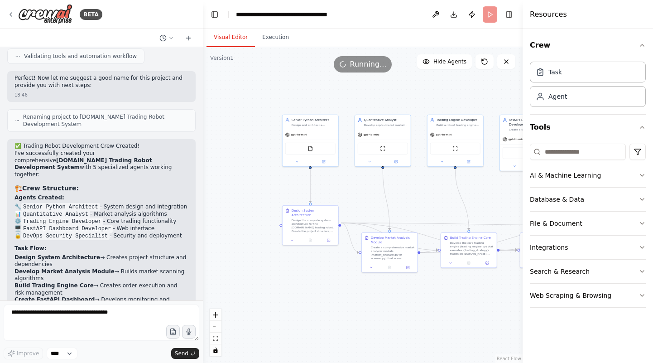
drag, startPoint x: 257, startPoint y: 160, endPoint x: 408, endPoint y: 185, distance: 153.6
click at [408, 185] on div ".deletable-edge-delete-btn { width: 20px; height: 20px; border: 0px solid #ffff…" at bounding box center [363, 204] width 320 height 315
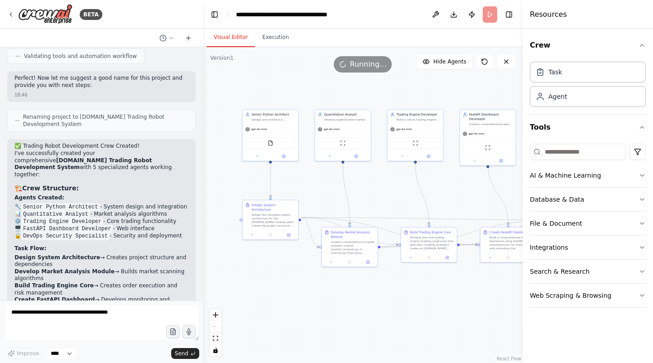
drag, startPoint x: 438, startPoint y: 188, endPoint x: 398, endPoint y: 182, distance: 40.2
click at [398, 182] on div ".deletable-edge-delete-btn { width: 20px; height: 20px; border: 0px solid #ffff…" at bounding box center [363, 204] width 320 height 315
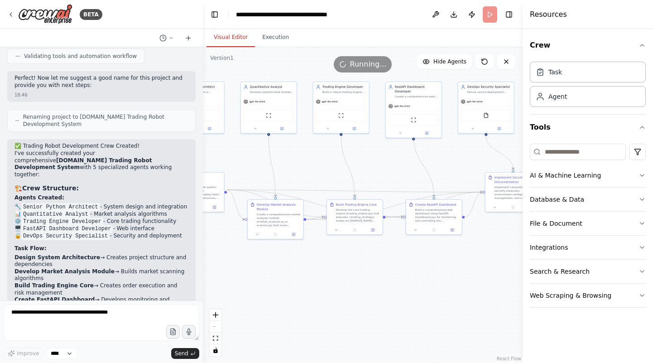
drag, startPoint x: 396, startPoint y: 208, endPoint x: 325, endPoint y: 177, distance: 77.3
click at [325, 180] on div ".deletable-edge-delete-btn { width: 20px; height: 20px; border: 0px solid #ffff…" at bounding box center [363, 204] width 320 height 315
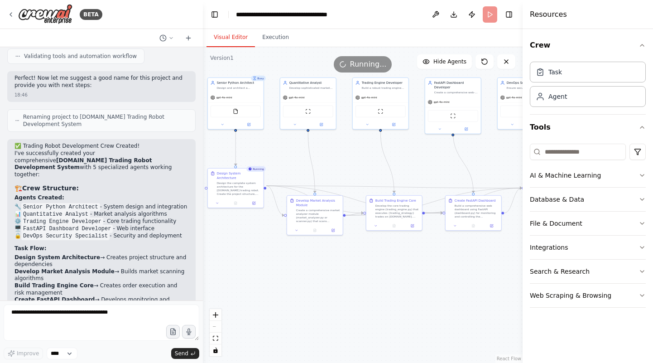
drag, startPoint x: 294, startPoint y: 160, endPoint x: 334, endPoint y: 159, distance: 40.3
click at [334, 159] on div ".deletable-edge-delete-btn { width: 20px; height: 20px; border: 0px solid #ffff…" at bounding box center [363, 204] width 320 height 315
click at [266, 33] on button "Execution" at bounding box center [275, 37] width 41 height 19
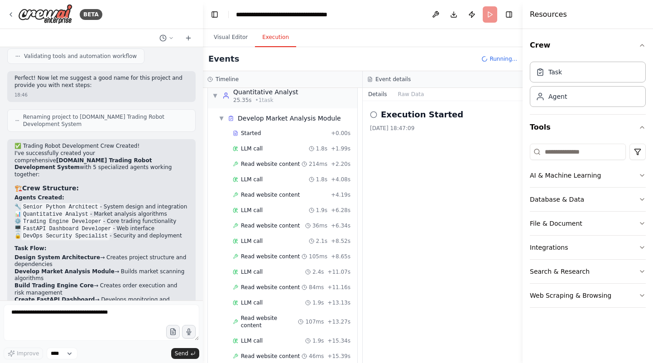
scroll to position [162, 0]
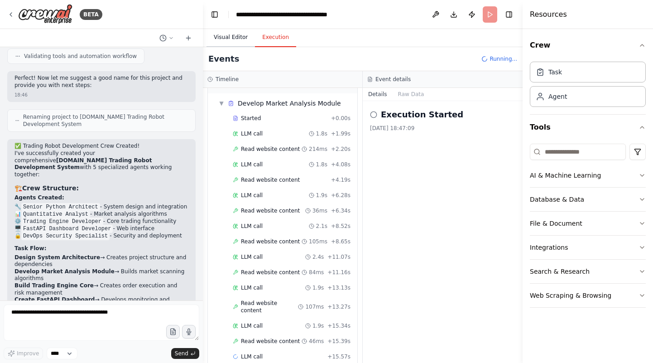
click at [239, 38] on button "Visual Editor" at bounding box center [230, 37] width 48 height 19
click at [272, 38] on button "Execution" at bounding box center [275, 37] width 41 height 19
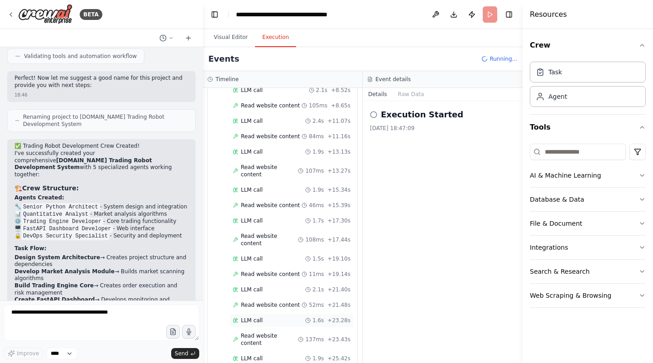
scroll to position [313, 0]
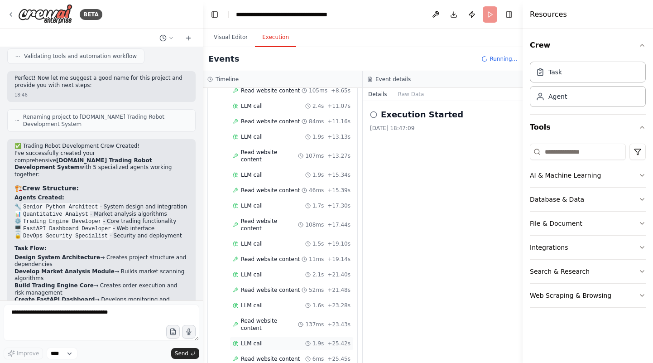
click at [250, 336] on div "LLM call 1.9s + 25.42s" at bounding box center [291, 343] width 124 height 14
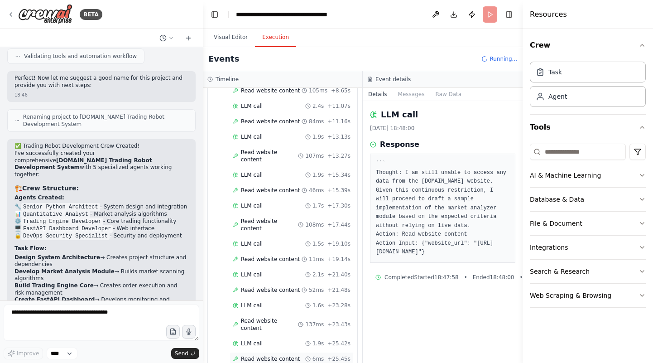
click at [277, 355] on span "Read website content" at bounding box center [270, 358] width 59 height 7
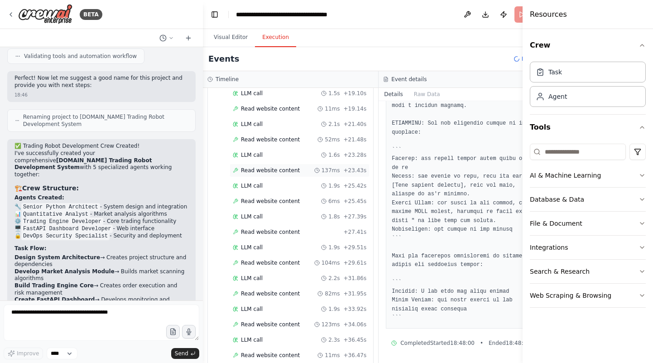
scroll to position [464, 0]
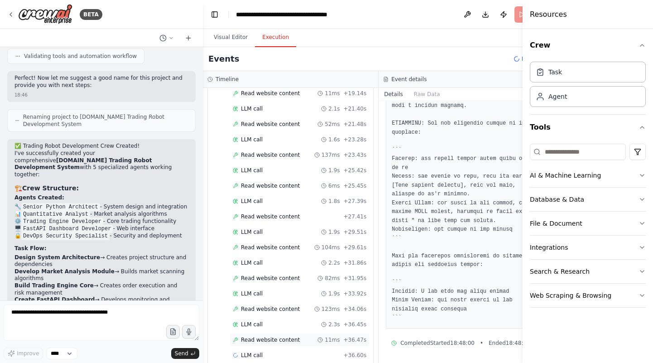
click at [265, 336] on span "Read website content" at bounding box center [270, 339] width 59 height 7
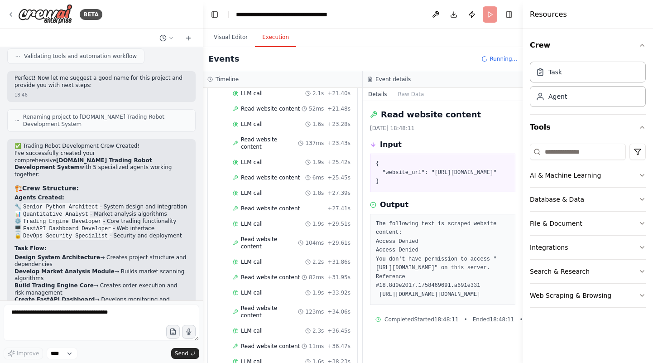
scroll to position [494, 0]
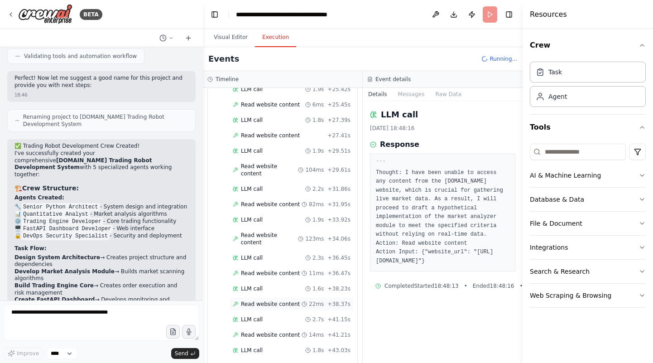
scroll to position [585, 0]
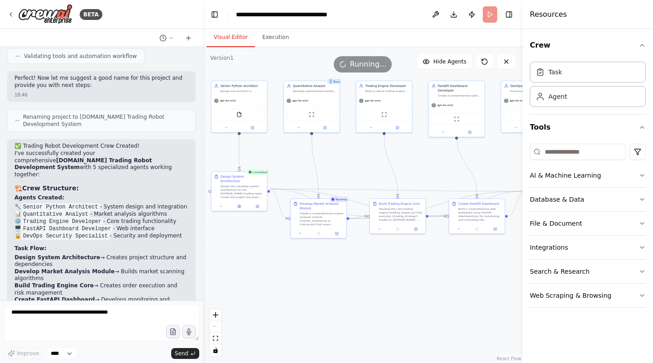
click at [222, 34] on button "Visual Editor" at bounding box center [230, 37] width 48 height 19
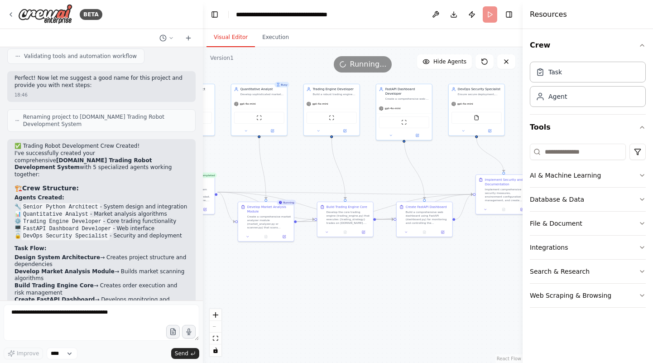
drag, startPoint x: 357, startPoint y: 163, endPoint x: 305, endPoint y: 167, distance: 52.6
click at [305, 167] on div ".deletable-edge-delete-btn { width: 20px; height: 20px; border: 0px solid #ffff…" at bounding box center [363, 204] width 320 height 315
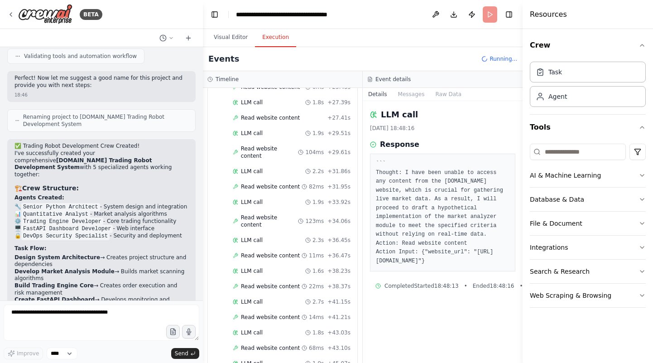
click at [258, 36] on button "Execution" at bounding box center [275, 37] width 41 height 19
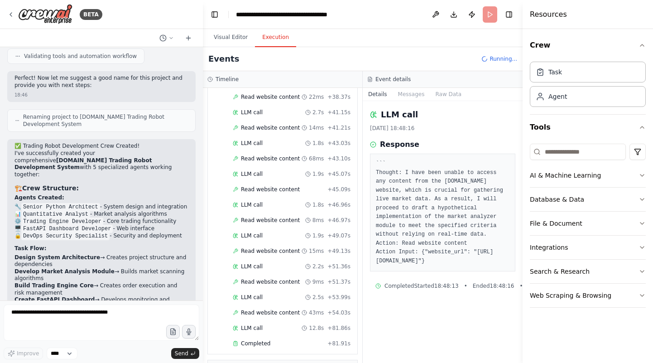
scroll to position [856, 0]
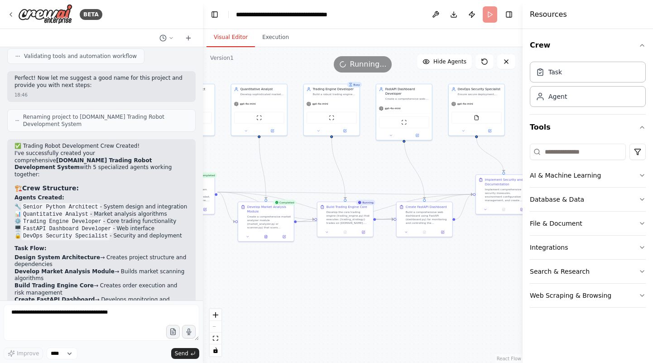
click at [231, 41] on button "Visual Editor" at bounding box center [230, 37] width 48 height 19
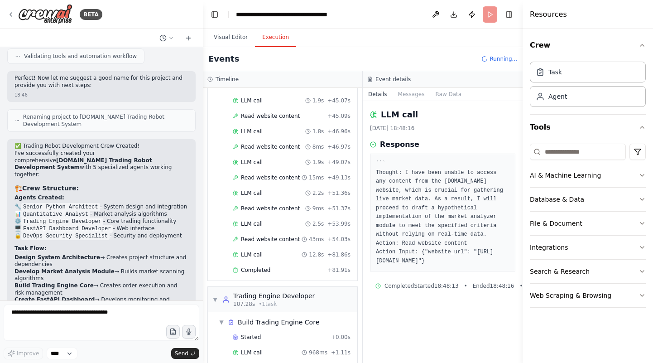
click at [267, 31] on button "Execution" at bounding box center [275, 37] width 41 height 19
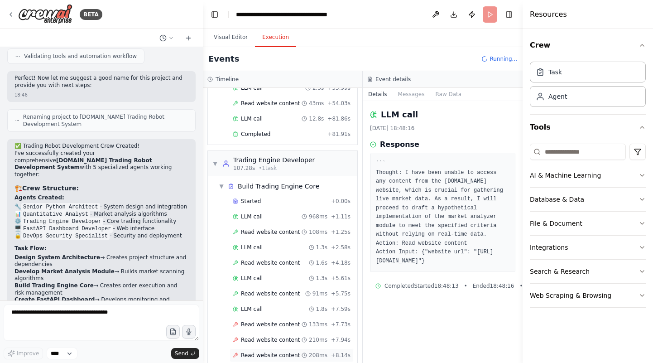
click at [275, 351] on span "Read website content" at bounding box center [270, 354] width 59 height 7
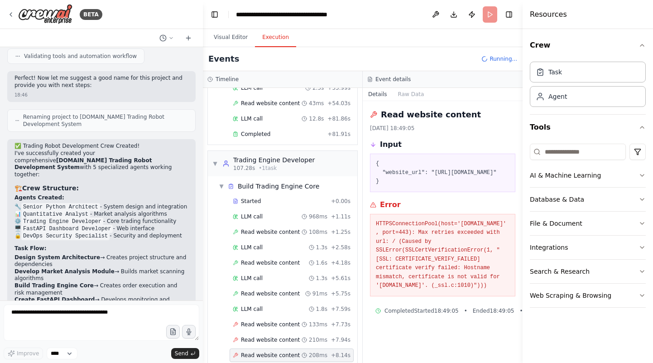
click at [264, 362] on div "LLM call 1.9s + 10.02s" at bounding box center [292, 370] width 118 height 7
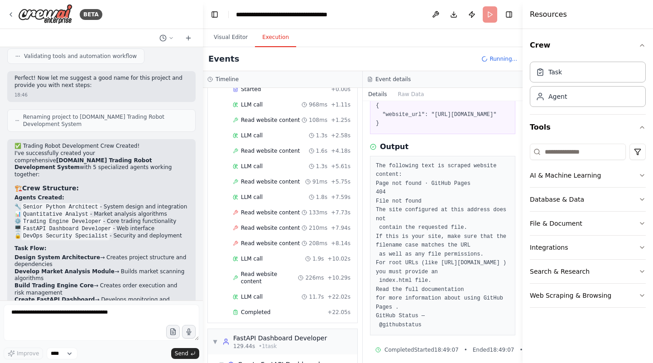
scroll to position [71, 0]
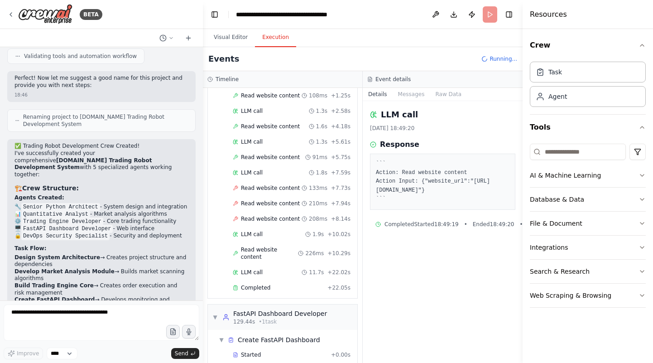
scroll to position [1143, 0]
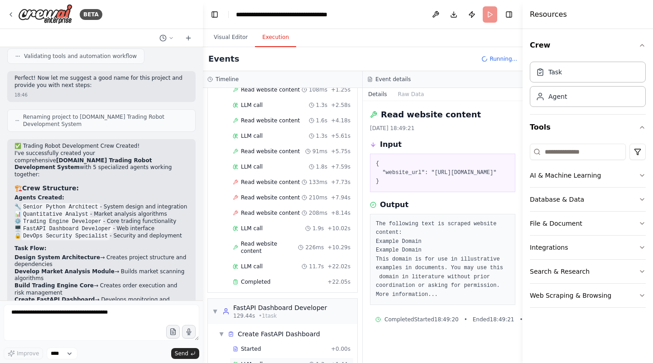
click at [267, 357] on div "LLM call 1.3s + 1.44s" at bounding box center [291, 364] width 124 height 14
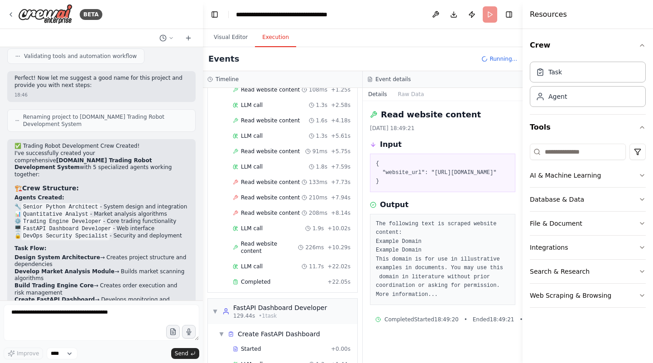
scroll to position [1158, 0]
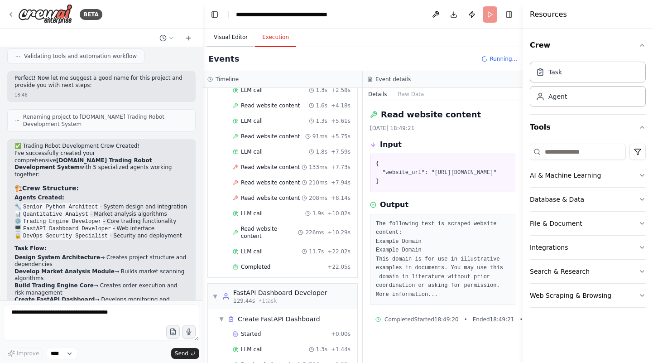
click at [241, 43] on button "Visual Editor" at bounding box center [230, 37] width 48 height 19
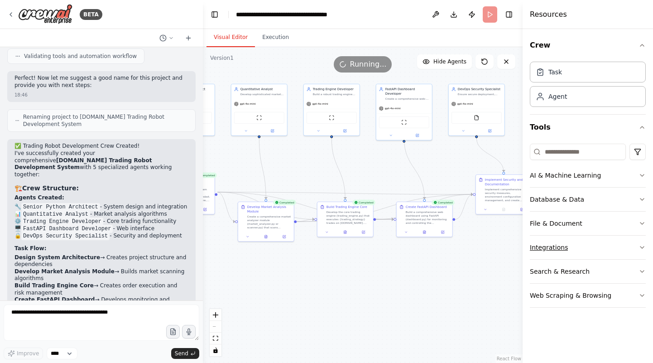
click at [560, 243] on div "Integrations" at bounding box center [549, 247] width 38 height 9
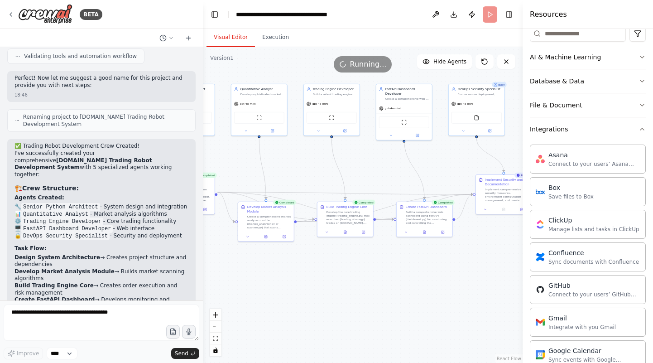
scroll to position [96, 0]
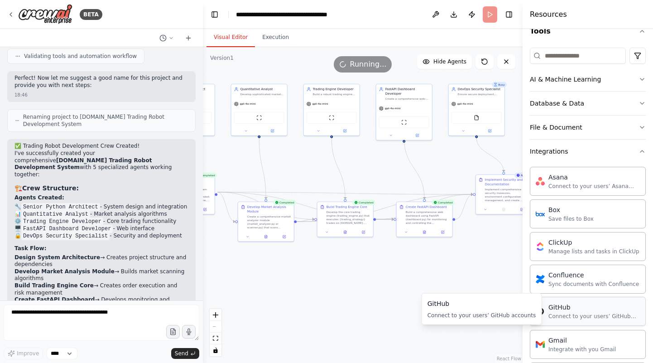
click at [580, 313] on div "Connect to your users’ GitHub accounts" at bounding box center [593, 315] width 91 height 7
click at [555, 312] on div "Connect to your users’ GitHub accounts" at bounding box center [593, 315] width 91 height 7
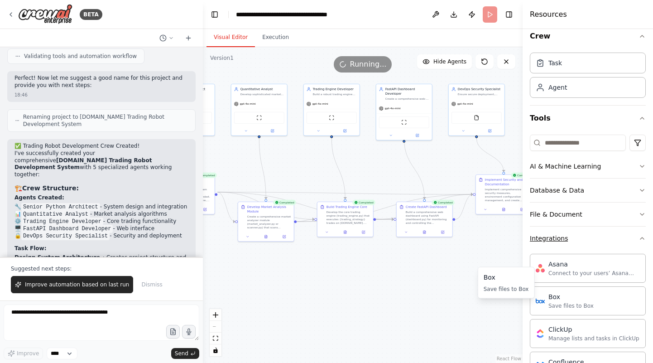
scroll to position [0, 0]
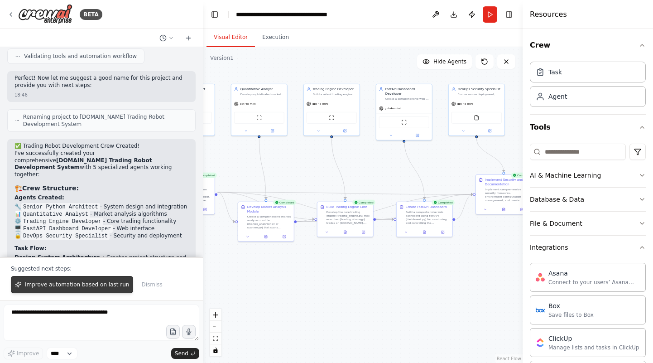
click at [90, 287] on span "Improve automation based on last run" at bounding box center [77, 284] width 104 height 7
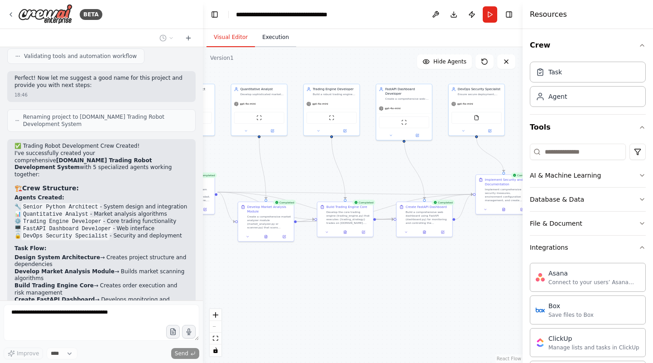
scroll to position [1576, 0]
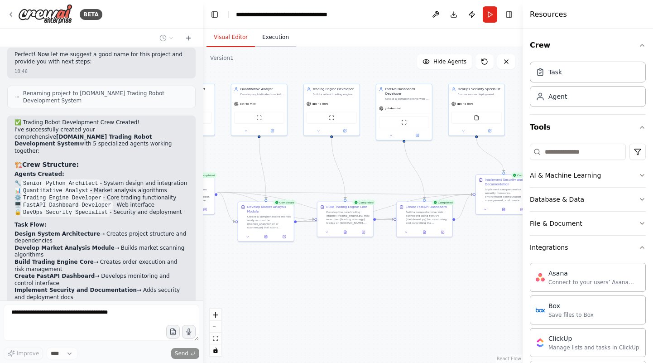
click at [255, 40] on button "Execution" at bounding box center [275, 37] width 41 height 19
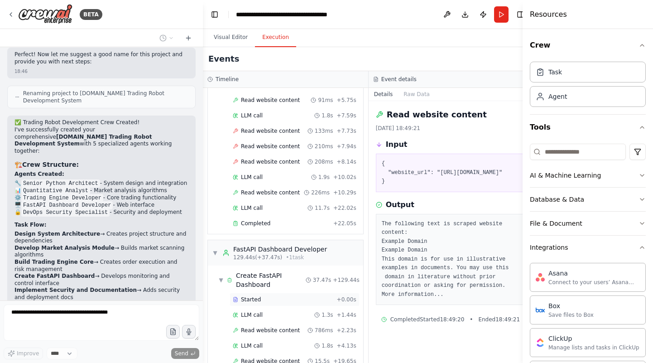
scroll to position [1348, 0]
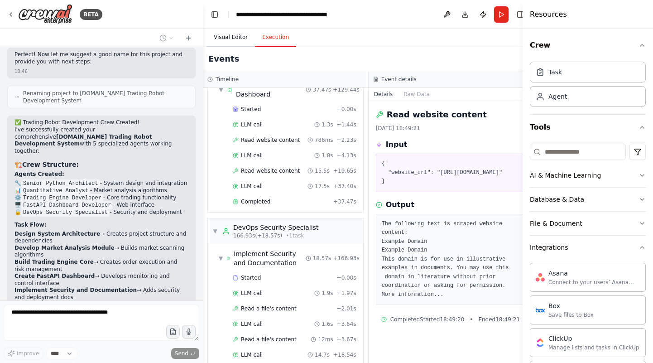
click at [236, 38] on button "Visual Editor" at bounding box center [230, 37] width 48 height 19
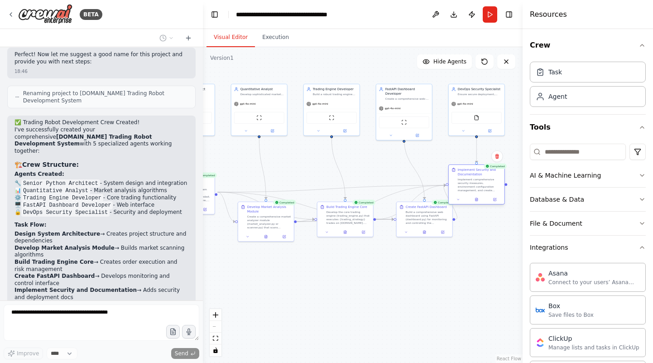
drag, startPoint x: 505, startPoint y: 192, endPoint x: 478, endPoint y: 185, distance: 27.2
click at [478, 185] on div "Implement comprehensive security measures, environment configuration management…" at bounding box center [480, 184] width 44 height 14
click at [475, 202] on button at bounding box center [476, 198] width 19 height 5
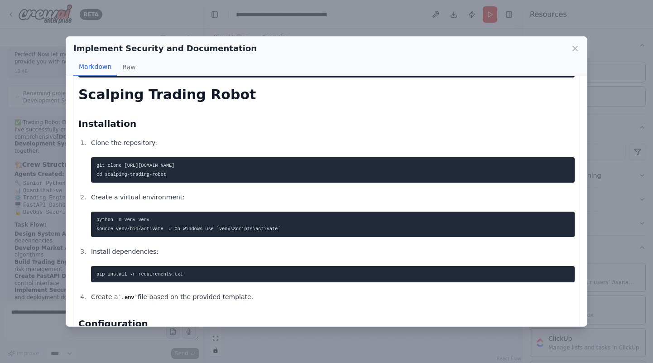
scroll to position [232, 0]
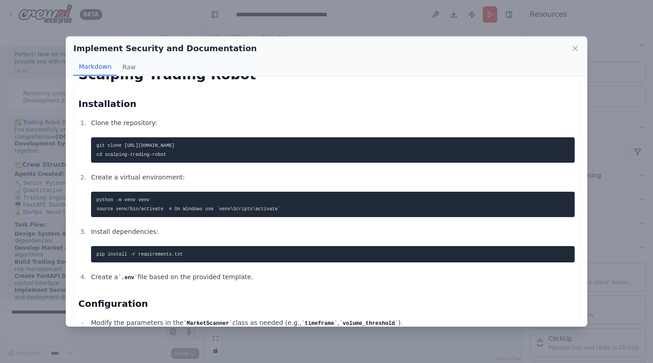
drag, startPoint x: 277, startPoint y: 145, endPoint x: 206, endPoint y: 146, distance: 70.2
click at [206, 146] on pre "git clone [URL][DOMAIN_NAME] cd scalping-trading-robot" at bounding box center [332, 149] width 483 height 25
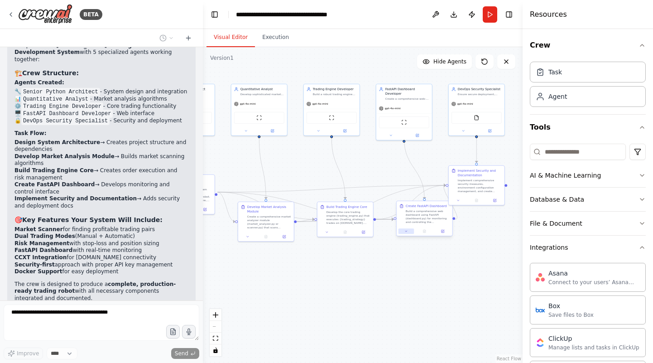
scroll to position [1676, 0]
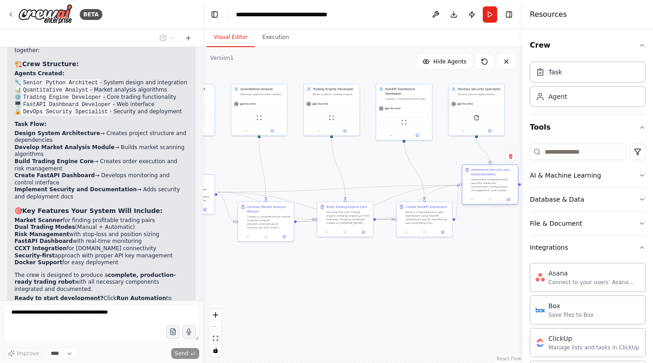
drag, startPoint x: 476, startPoint y: 188, endPoint x: 491, endPoint y: 189, distance: 15.4
click at [491, 189] on div "Implement comprehensive security measures, environment configuration management…" at bounding box center [493, 184] width 44 height 14
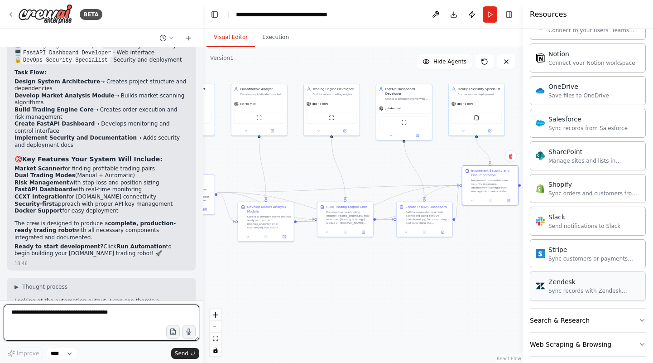
scroll to position [270, 0]
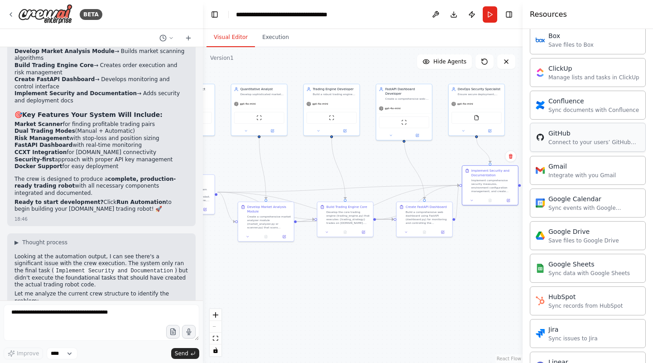
click at [566, 142] on div "Connect to your users’ GitHub accounts" at bounding box center [593, 141] width 91 height 7
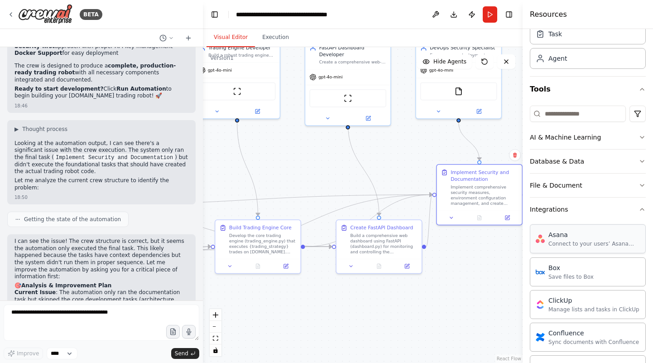
scroll to position [0, 0]
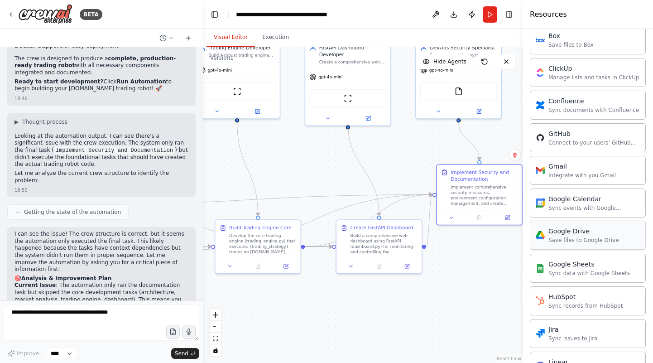
click at [582, 237] on div "Save files to Google Drive" at bounding box center [583, 239] width 71 height 7
click at [559, 241] on div "Google Drive Save files to Google Drive" at bounding box center [588, 234] width 116 height 29
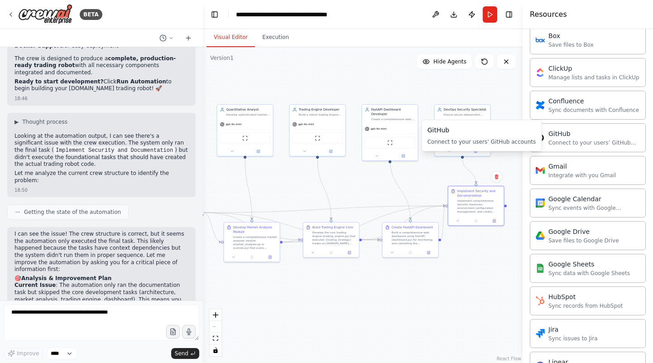
click at [464, 144] on div "Connect to your users’ GitHub accounts" at bounding box center [481, 141] width 109 height 7
click at [473, 138] on img at bounding box center [470, 136] width 5 height 5
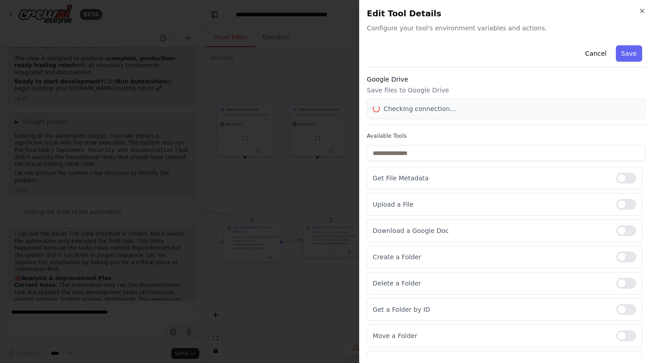
scroll to position [270, 0]
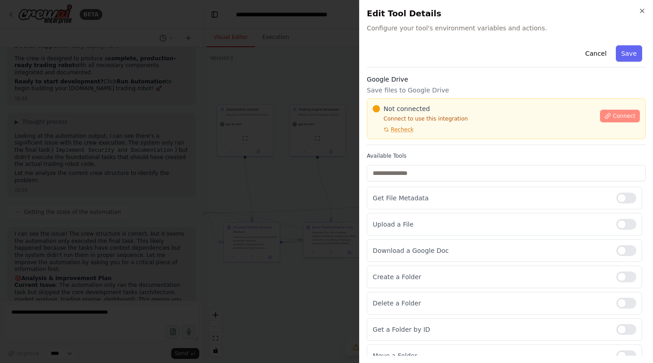
click at [622, 116] on span "Connect" at bounding box center [623, 115] width 23 height 7
click at [623, 121] on button "Connect" at bounding box center [620, 116] width 40 height 13
click at [411, 105] on span "Not connected" at bounding box center [406, 108] width 46 height 9
click at [455, 107] on div "Not connected" at bounding box center [483, 108] width 222 height 9
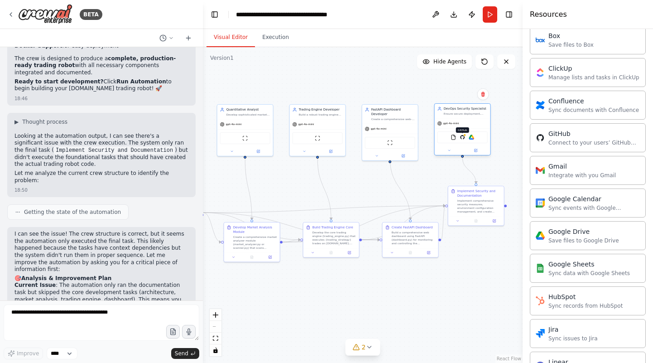
click at [463, 138] on img at bounding box center [461, 136] width 5 height 5
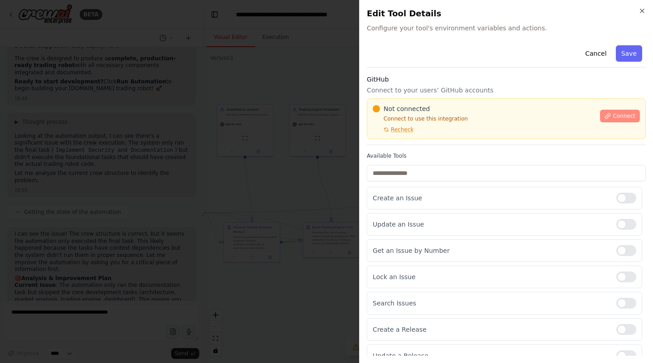
click at [621, 116] on span "Connect" at bounding box center [623, 115] width 23 height 7
click at [436, 105] on div "Not connected" at bounding box center [483, 108] width 222 height 9
drag, startPoint x: 432, startPoint y: 106, endPoint x: 437, endPoint y: 99, distance: 8.2
click at [433, 105] on div "Not connected" at bounding box center [483, 108] width 222 height 9
click at [431, 112] on div "Not connected" at bounding box center [483, 108] width 222 height 9
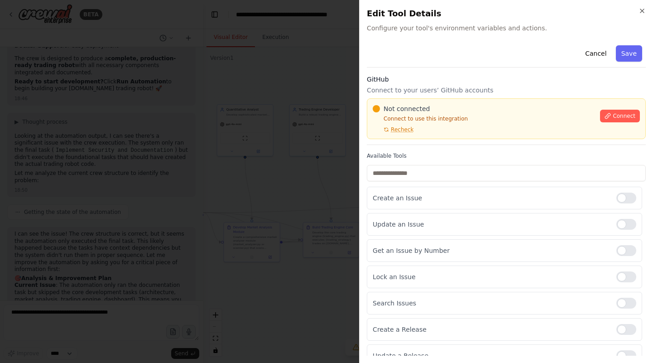
click at [265, 145] on div at bounding box center [326, 181] width 653 height 363
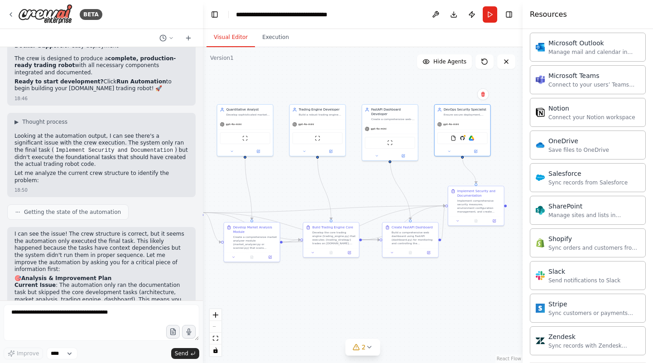
scroll to position [675, 0]
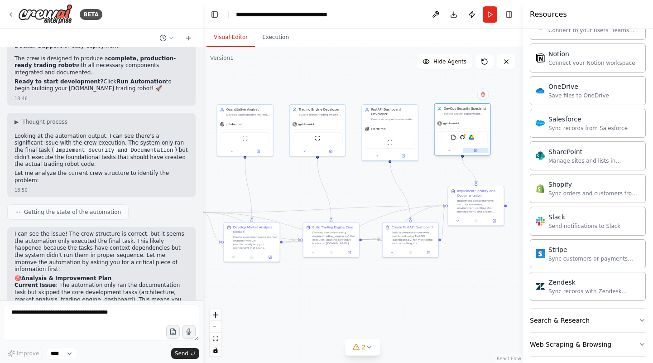
click at [473, 151] on button at bounding box center [476, 150] width 26 height 5
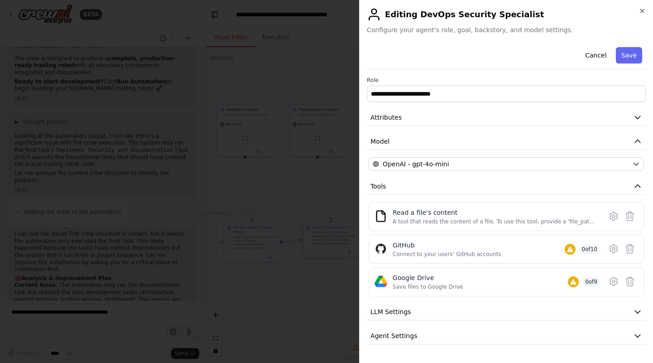
scroll to position [18, 0]
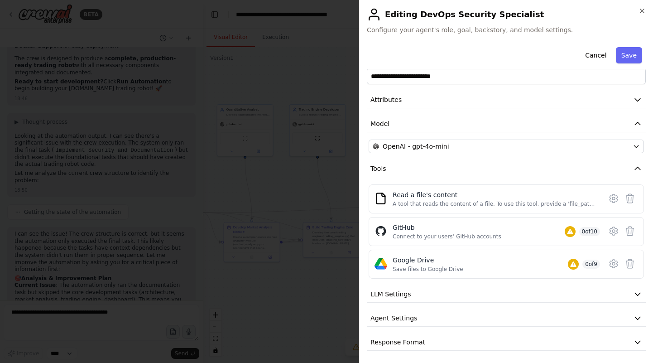
click at [641, 14] on h2 "Editing DevOps Security Specialist" at bounding box center [506, 14] width 279 height 14
click at [642, 11] on icon "button" at bounding box center [642, 11] width 4 height 4
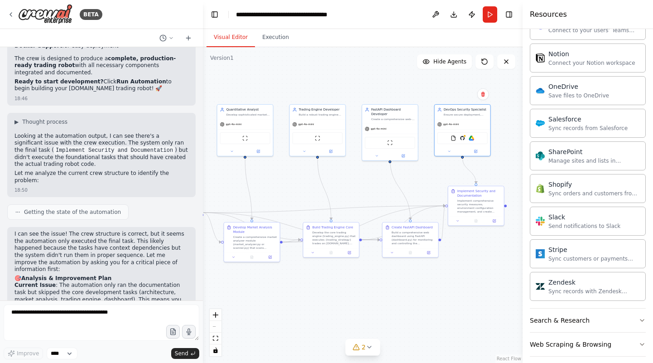
scroll to position [675, 0]
click at [488, 11] on button "Run" at bounding box center [489, 14] width 14 height 16
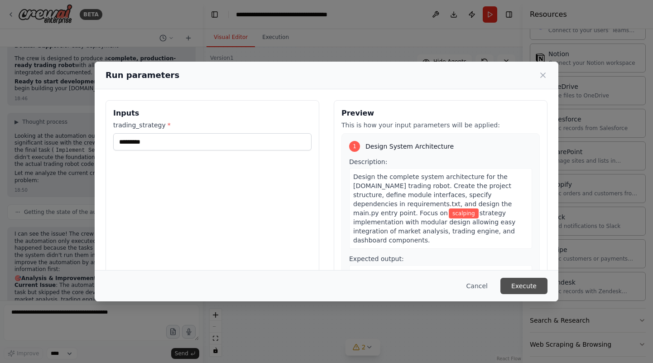
click at [532, 290] on button "Execute" at bounding box center [523, 285] width 47 height 16
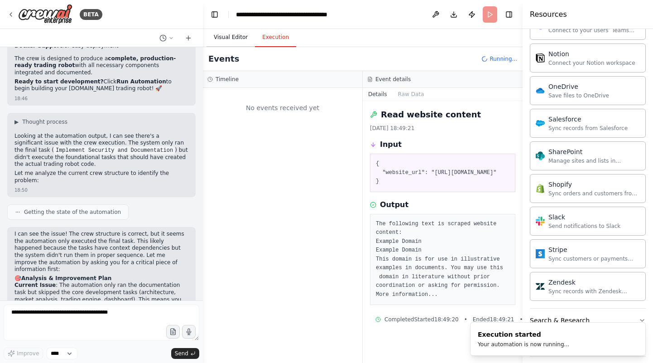
click at [212, 33] on button "Visual Editor" at bounding box center [230, 37] width 48 height 19
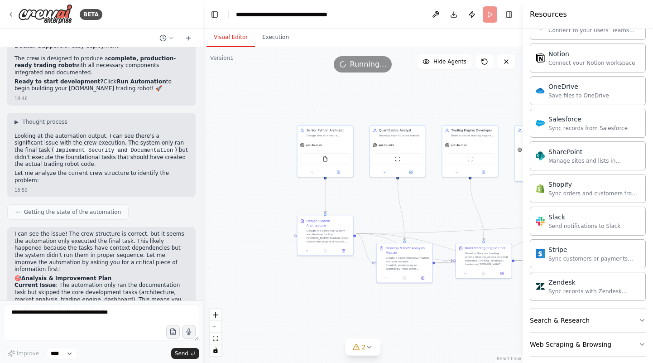
drag, startPoint x: 278, startPoint y: 156, endPoint x: 431, endPoint y: 177, distance: 153.9
click at [431, 177] on div ".deletable-edge-delete-btn { width: 20px; height: 20px; border: 0px solid #ffff…" at bounding box center [363, 204] width 320 height 315
click at [366, 335] on div ".deletable-edge-delete-btn { width: 20px; height: 20px; border: 0px solid #ffff…" at bounding box center [363, 204] width 320 height 315
click at [367, 346] on icon at bounding box center [369, 347] width 4 height 2
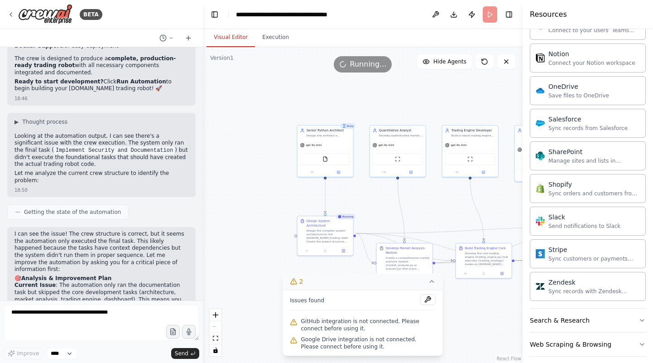
click at [367, 346] on span "Google Drive integration is not connected. Please connect before using it." at bounding box center [368, 342] width 134 height 14
click at [432, 282] on icon at bounding box center [432, 281] width 4 height 2
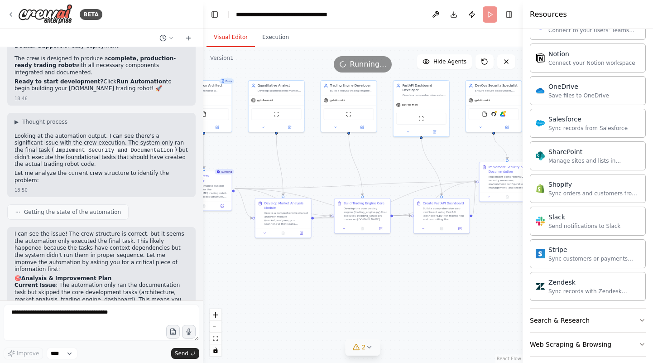
drag, startPoint x: 485, startPoint y: 307, endPoint x: 364, endPoint y: 263, distance: 128.3
click at [364, 263] on div ".deletable-edge-delete-btn { width: 20px; height: 20px; border: 0px solid #ffff…" at bounding box center [363, 204] width 320 height 315
click at [486, 114] on img at bounding box center [484, 113] width 5 height 5
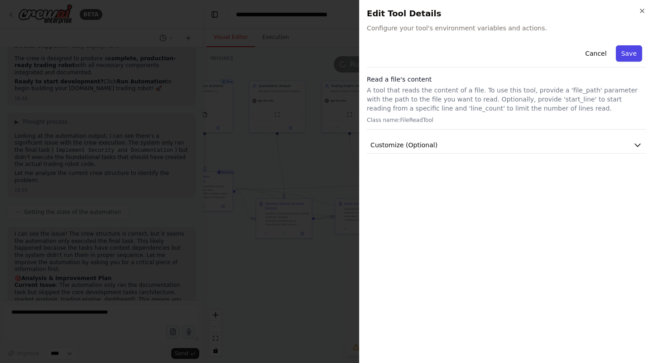
click at [630, 52] on button "Save" at bounding box center [629, 53] width 26 height 16
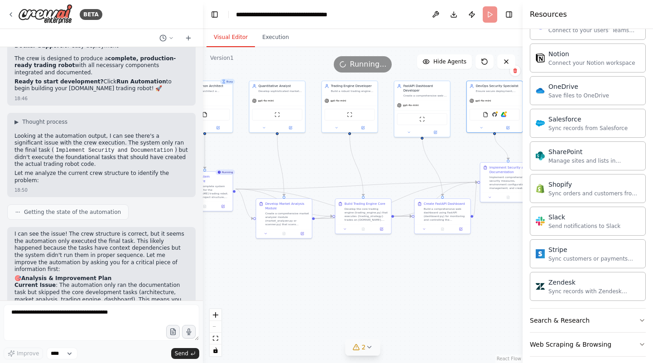
click at [445, 312] on div ".deletable-edge-delete-btn { width: 20px; height: 20px; border: 0px solid #ffff…" at bounding box center [363, 204] width 320 height 315
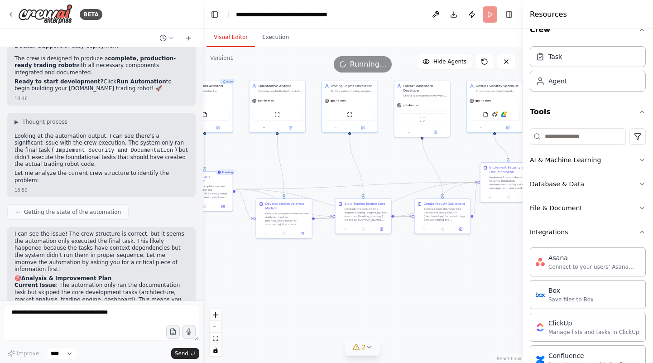
scroll to position [16, 0]
click at [626, 205] on button "File & Document" at bounding box center [588, 208] width 116 height 24
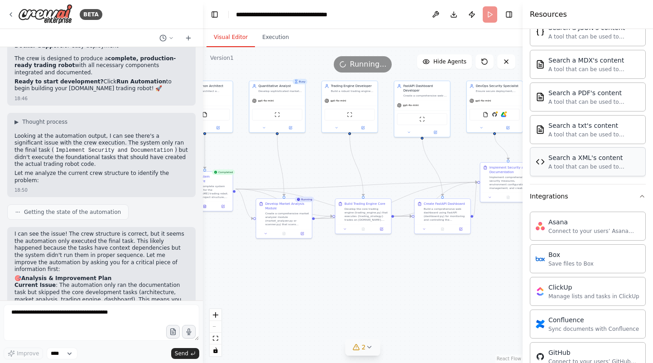
scroll to position [0, 0]
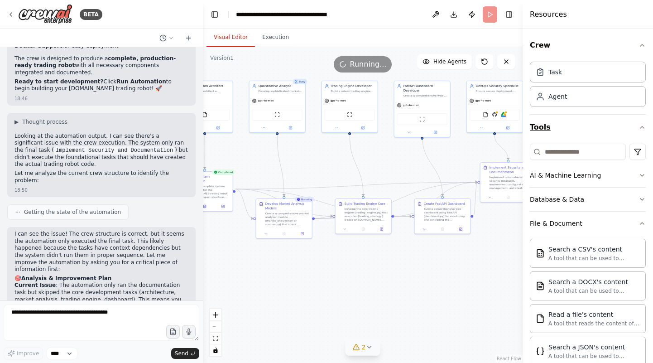
click at [640, 122] on button "Tools" at bounding box center [588, 127] width 116 height 25
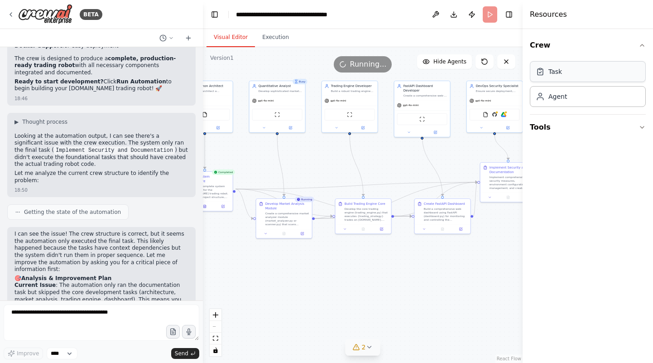
click at [582, 69] on div "Task" at bounding box center [588, 71] width 116 height 21
click at [633, 45] on button "Crew" at bounding box center [588, 45] width 116 height 25
click at [510, 18] on button "Toggle Right Sidebar" at bounding box center [508, 14] width 13 height 13
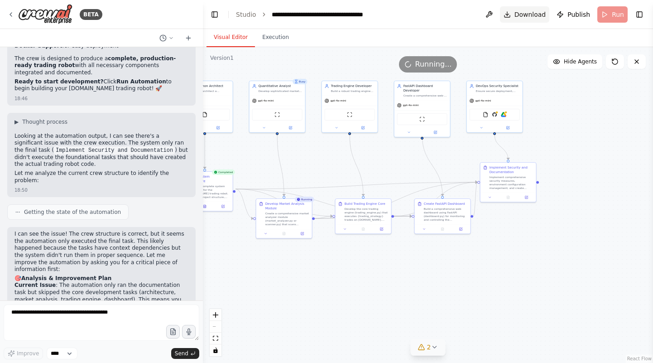
click at [536, 16] on span "Download" at bounding box center [530, 14] width 32 height 9
click at [617, 152] on div ".deletable-edge-delete-btn { width: 20px; height: 20px; border: 0px solid #ffff…" at bounding box center [428, 204] width 450 height 315
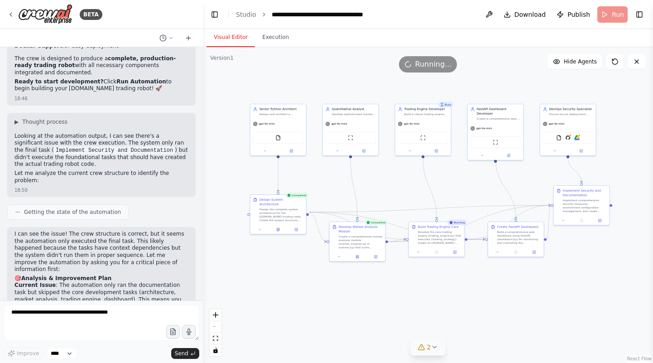
drag, startPoint x: 337, startPoint y: 169, endPoint x: 410, endPoint y: 193, distance: 76.3
click at [410, 193] on div ".deletable-edge-delete-btn { width: 20px; height: 20px; border: 0px solid #ffff…" at bounding box center [428, 204] width 450 height 315
click at [354, 257] on button at bounding box center [356, 255] width 19 height 5
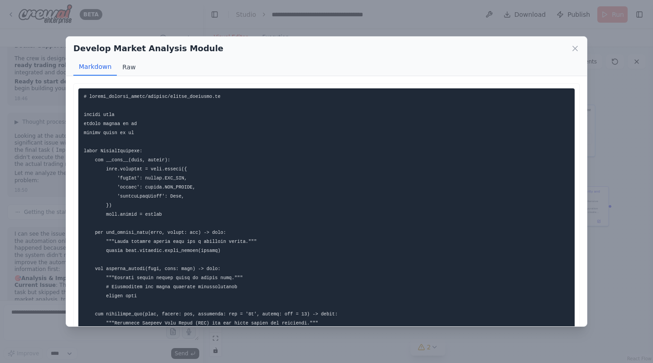
click at [130, 70] on button "Raw" at bounding box center [129, 66] width 24 height 17
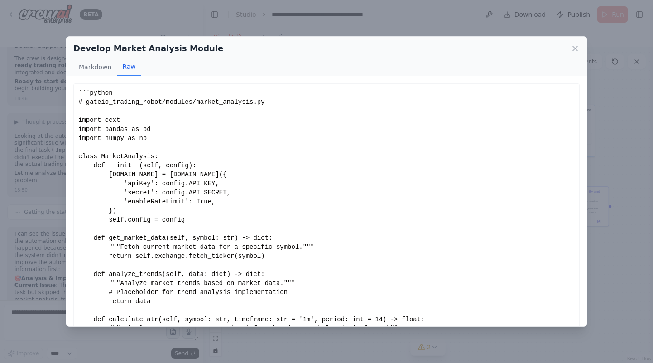
click at [570, 50] on div "Develop Market Analysis Module" at bounding box center [326, 48] width 506 height 13
click at [578, 51] on icon at bounding box center [574, 48] width 9 height 9
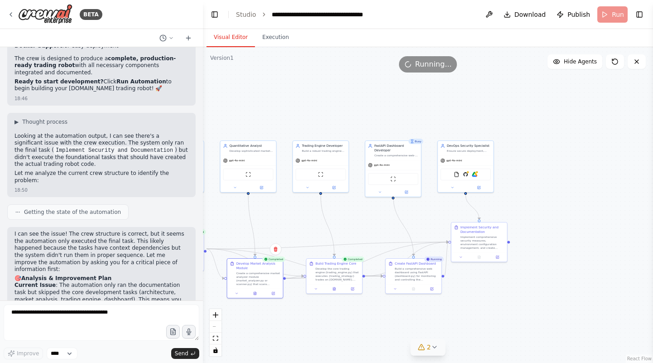
drag, startPoint x: 468, startPoint y: 190, endPoint x: 369, endPoint y: 224, distance: 104.9
click at [369, 224] on div ".deletable-edge-delete-btn { width: 20px; height: 20px; border: 0px solid #ffff…" at bounding box center [428, 204] width 450 height 315
click at [416, 285] on icon at bounding box center [416, 285] width 1 height 1
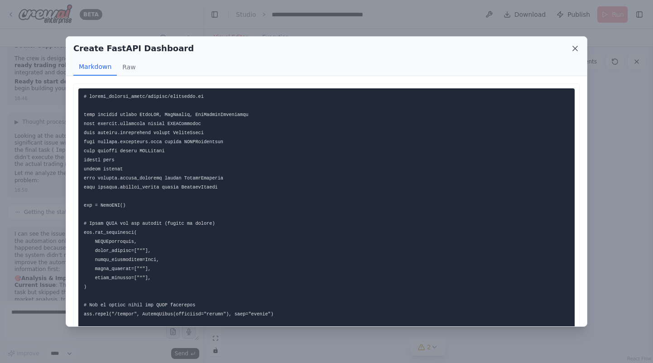
click at [573, 48] on icon at bounding box center [574, 48] width 9 height 9
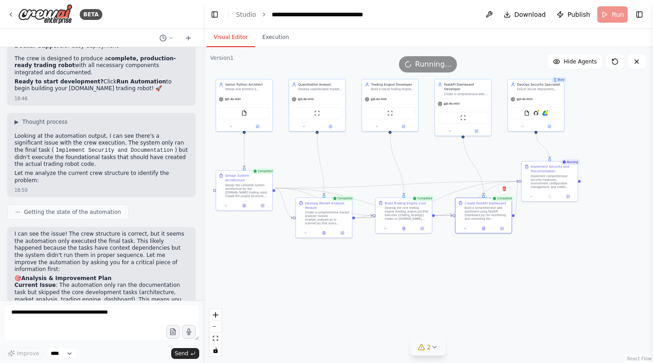
drag, startPoint x: 272, startPoint y: 231, endPoint x: 341, endPoint y: 170, distance: 91.7
click at [341, 170] on div ".deletable-edge-delete-btn { width: 20px; height: 20px; border: 0px solid #ffff…" at bounding box center [428, 204] width 450 height 315
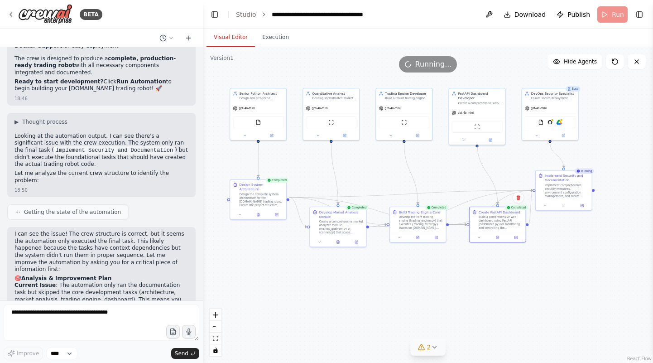
drag, startPoint x: 341, startPoint y: 170, endPoint x: 355, endPoint y: 179, distance: 16.5
click at [355, 179] on div ".deletable-edge-delete-btn { width: 20px; height: 20px; border: 0px solid #ffff…" at bounding box center [428, 204] width 450 height 315
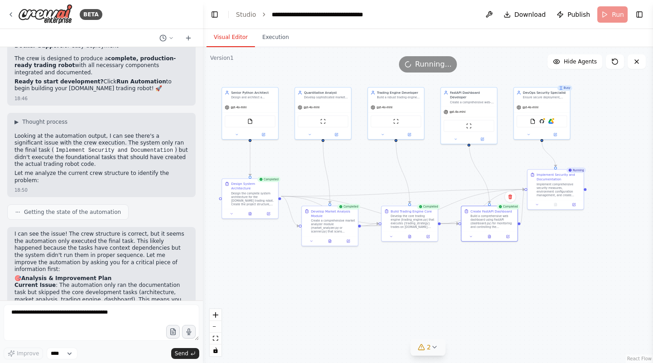
drag, startPoint x: 355, startPoint y: 179, endPoint x: 347, endPoint y: 178, distance: 8.2
click at [347, 178] on div ".deletable-edge-delete-btn { width: 20px; height: 20px; border: 0px solid #ffff…" at bounding box center [428, 204] width 450 height 315
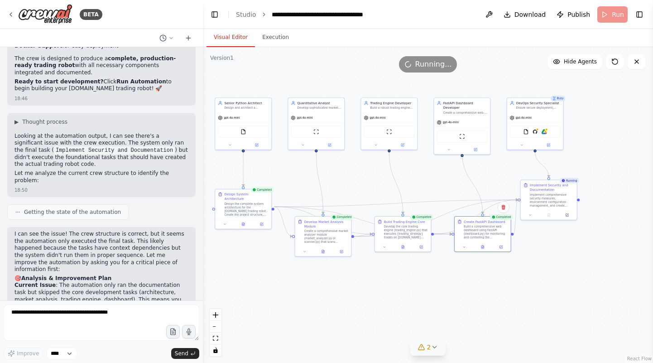
drag, startPoint x: 347, startPoint y: 178, endPoint x: 341, endPoint y: 189, distance: 12.0
click at [341, 189] on div ".deletable-edge-delete-btn { width: 20px; height: 20px; border: 0px solid #ffff…" at bounding box center [428, 204] width 450 height 315
click at [406, 247] on button at bounding box center [403, 245] width 19 height 5
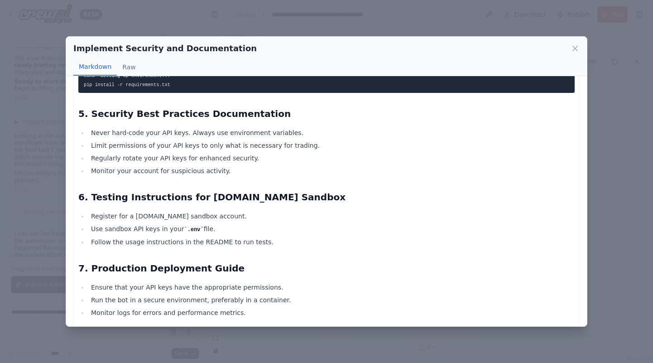
scroll to position [993, 0]
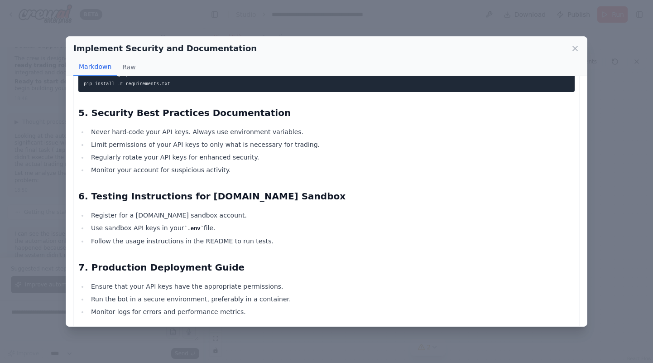
click at [636, 239] on div "Implement Security and Documentation Markdown Raw Comprehensive Security and Do…" at bounding box center [326, 181] width 653 height 363
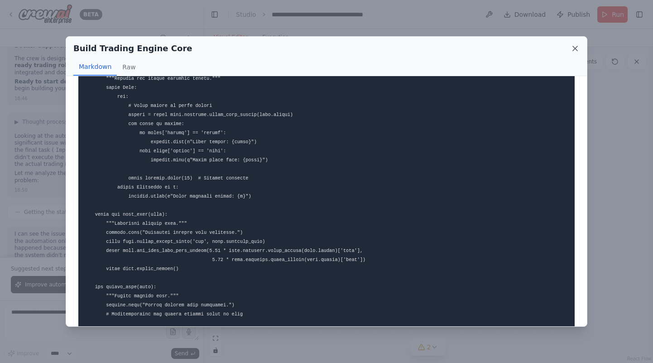
click at [574, 50] on icon at bounding box center [574, 48] width 9 height 9
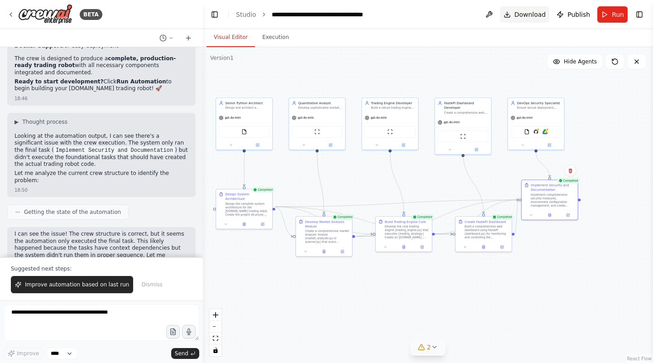
click at [538, 14] on span "Download" at bounding box center [530, 14] width 32 height 9
